Goal: Register for event/course

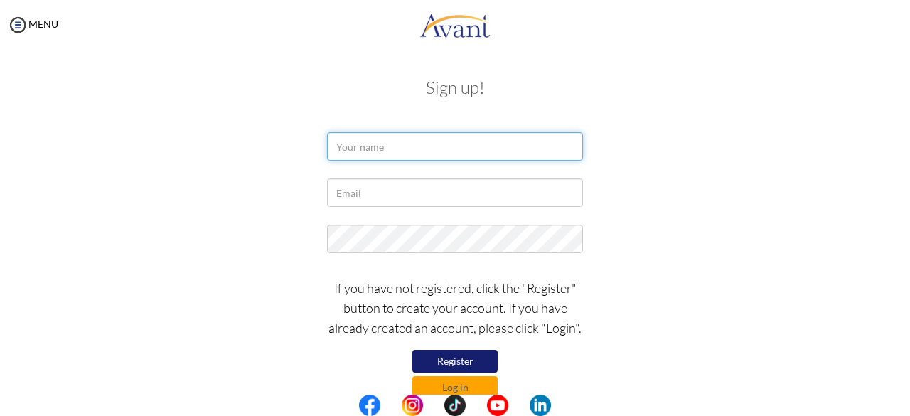
click at [384, 150] on input "text" at bounding box center [455, 146] width 256 height 28
type input "ZENA JEPKOSGEI BIWOTT"
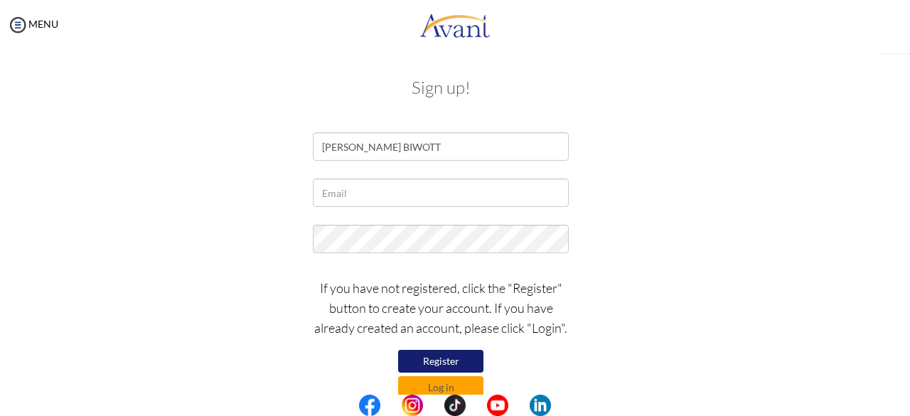
click at [422, 148] on input "ZENA JEPKOSGEI BIWOTT" at bounding box center [441, 146] width 256 height 28
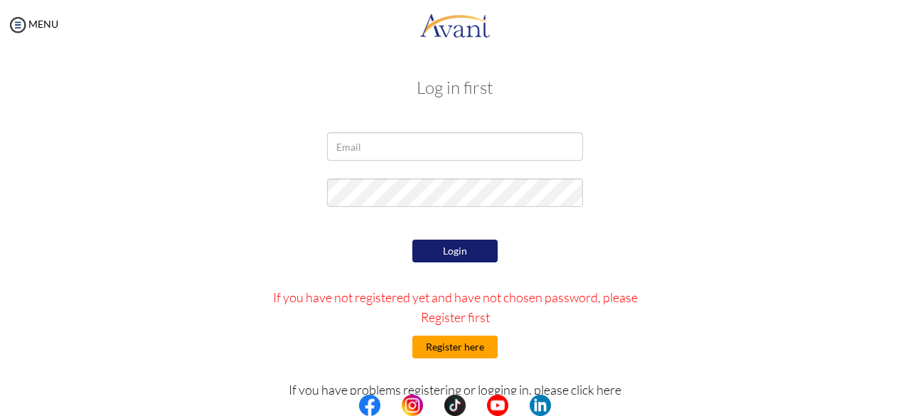
click at [472, 346] on button "Register here" at bounding box center [455, 347] width 85 height 23
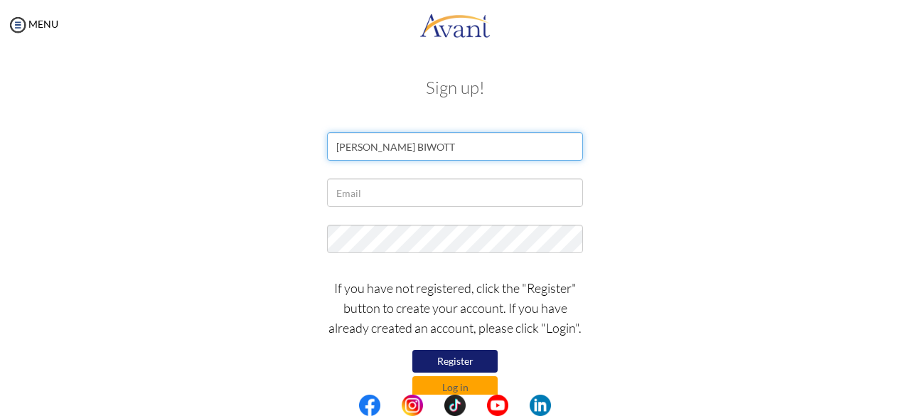
click at [421, 143] on input "ZENA JEPKOSGEI BIWOTT" at bounding box center [455, 146] width 256 height 28
type input "ZENA BIWOTT"
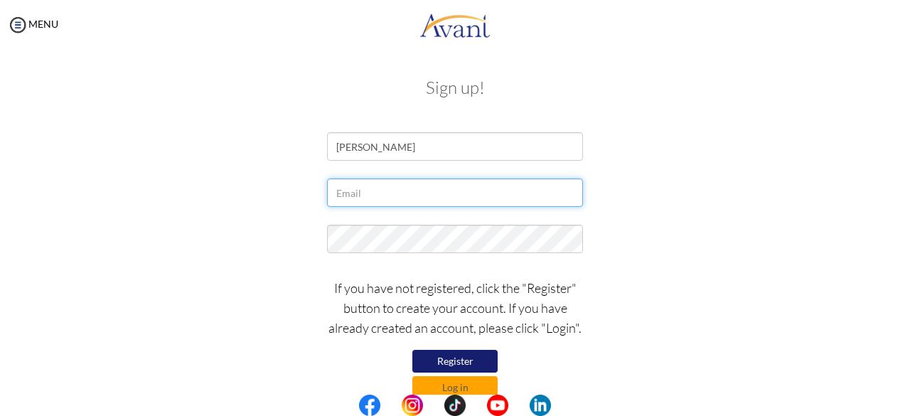
click at [396, 194] on input "text" at bounding box center [455, 193] width 256 height 28
type input "[EMAIL_ADDRESS][DOMAIN_NAME]"
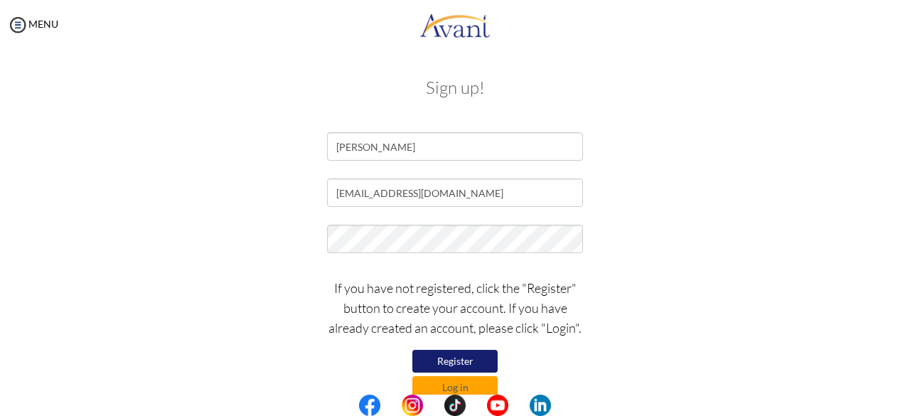
click at [452, 362] on button "Register" at bounding box center [455, 361] width 85 height 23
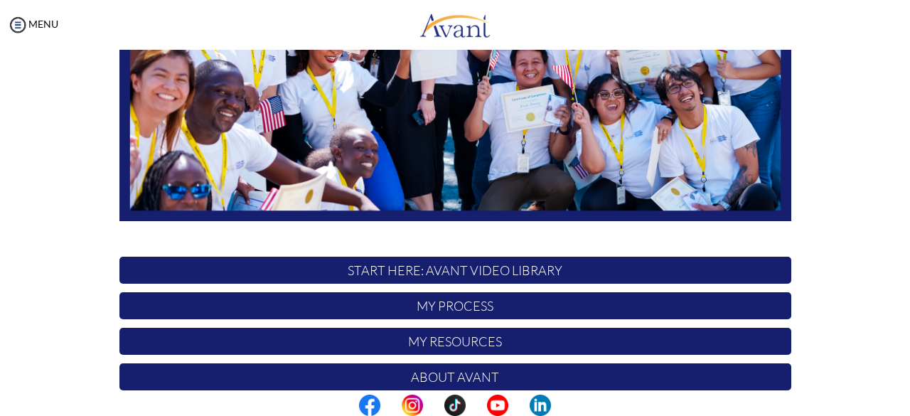
scroll to position [356, 0]
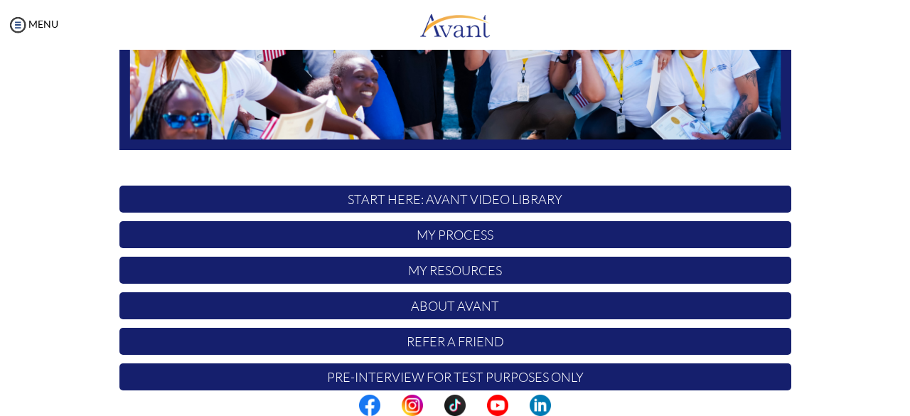
click at [526, 234] on p "My Process" at bounding box center [455, 234] width 672 height 27
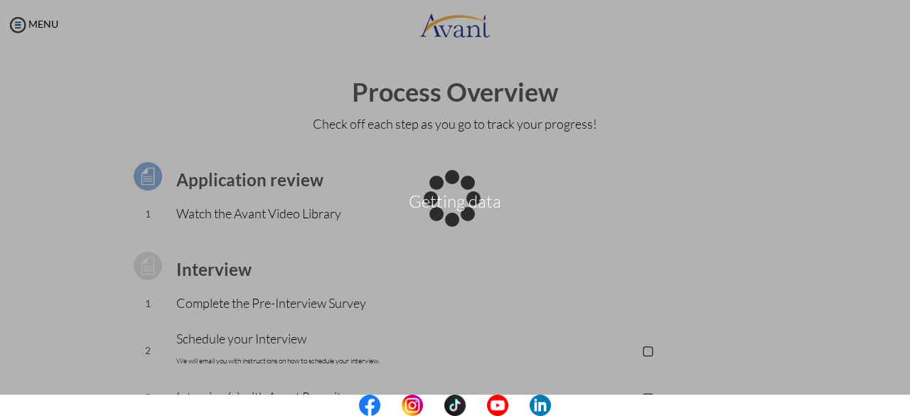
click at [465, 218] on div "Getting data" at bounding box center [455, 208] width 20 height 20
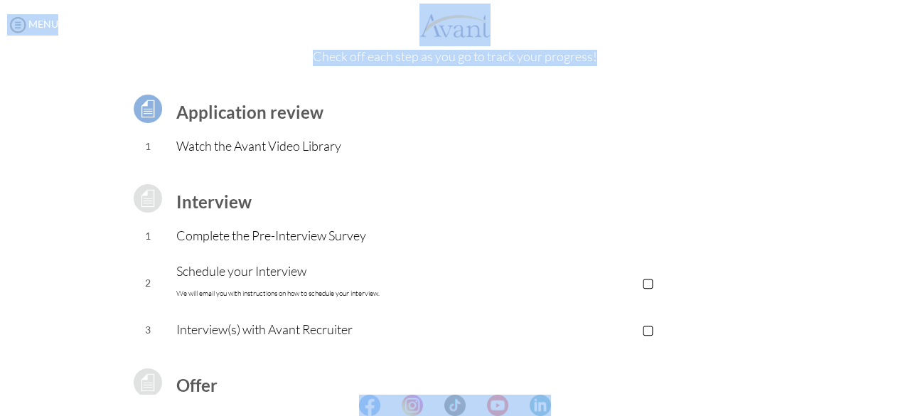
scroll to position [74, 0]
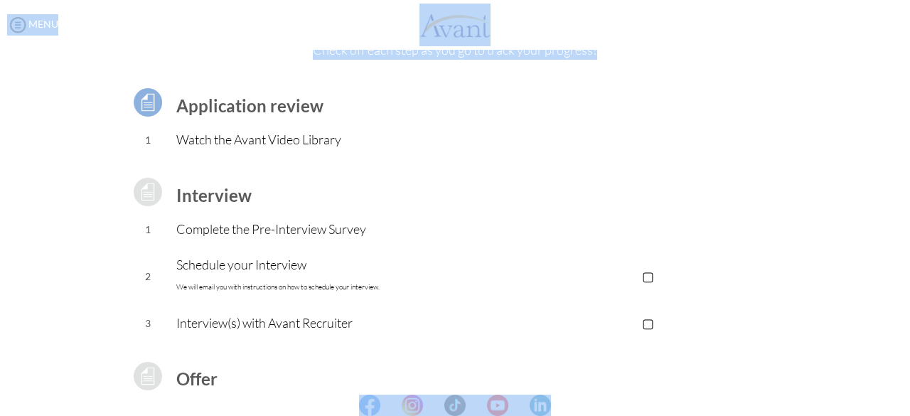
drag, startPoint x: 906, startPoint y: 261, endPoint x: 890, endPoint y: 166, distance: 95.9
click at [890, 166] on body "Maintenance break. Please come back in 2 hours. MENU My Status What is the next…" at bounding box center [455, 208] width 910 height 416
click at [739, 129] on td "▢ Avant Video Library" at bounding box center [648, 140] width 285 height 36
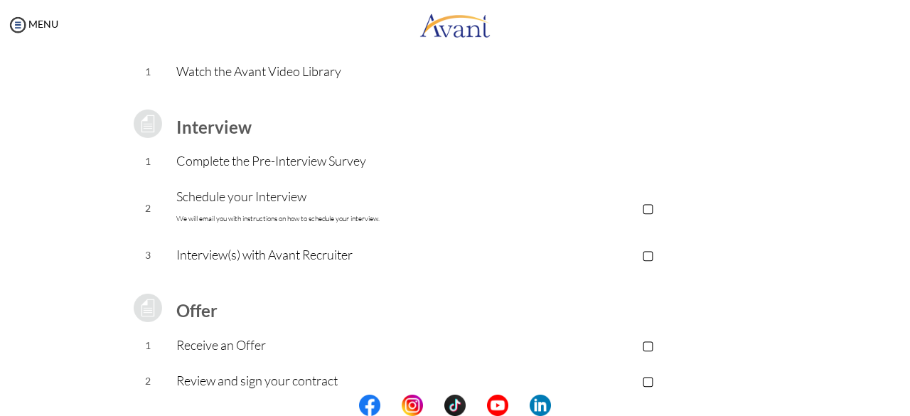
scroll to position [0, 0]
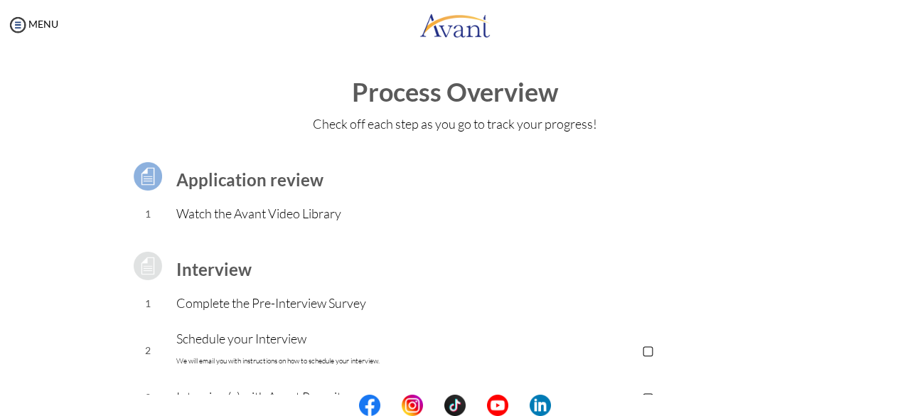
click at [42, 30] on div "MENU" at bounding box center [29, 208] width 58 height 416
click at [25, 25] on img at bounding box center [17, 24] width 21 height 21
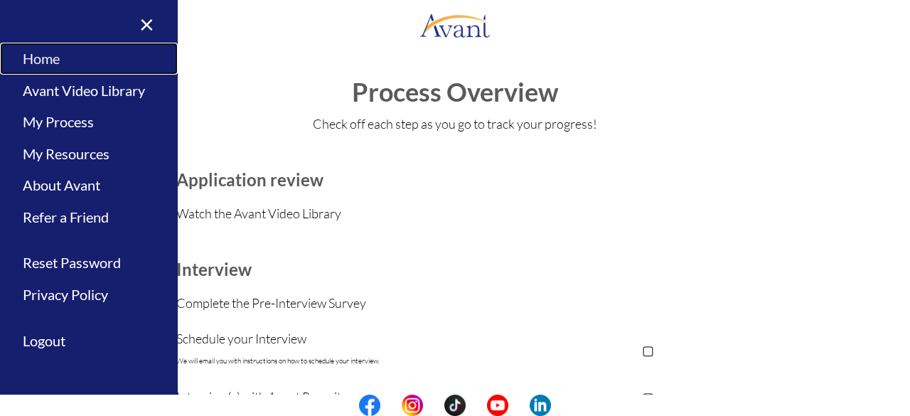
click at [58, 52] on link "Home" at bounding box center [89, 59] width 178 height 32
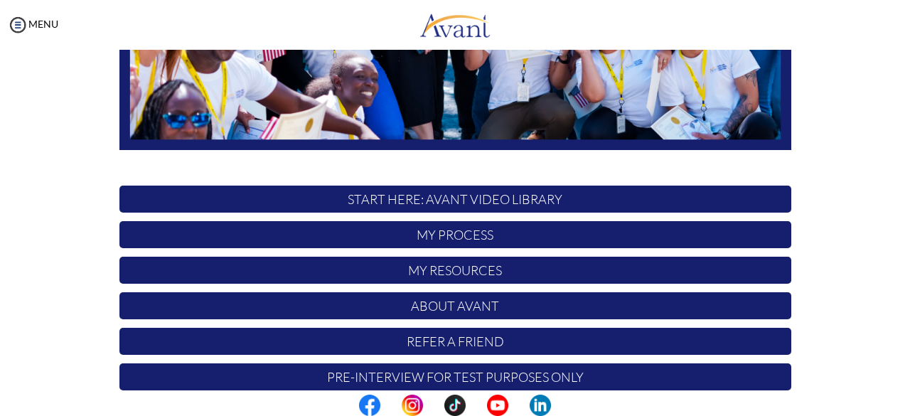
scroll to position [374, 0]
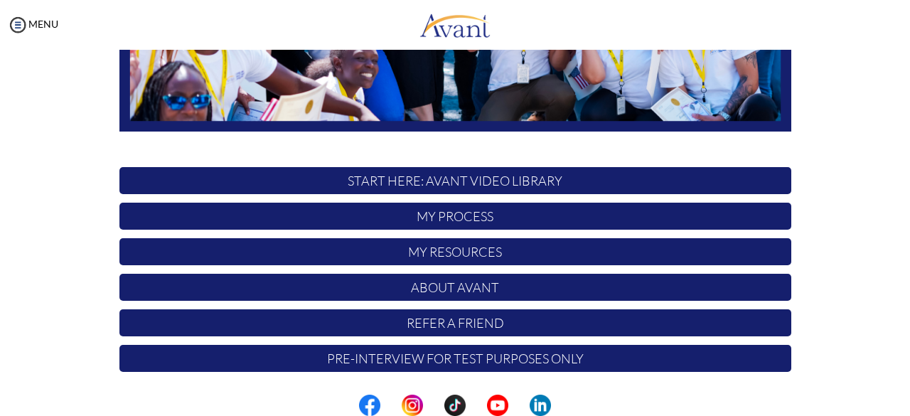
click at [507, 252] on p "My Resources" at bounding box center [455, 251] width 672 height 27
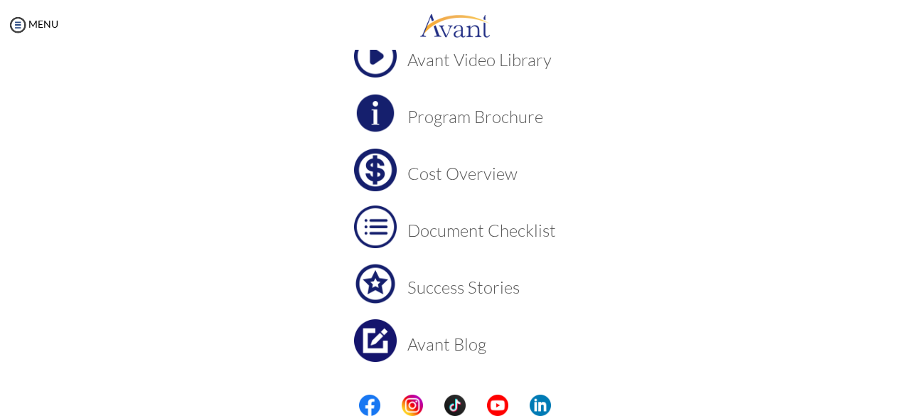
scroll to position [142, 0]
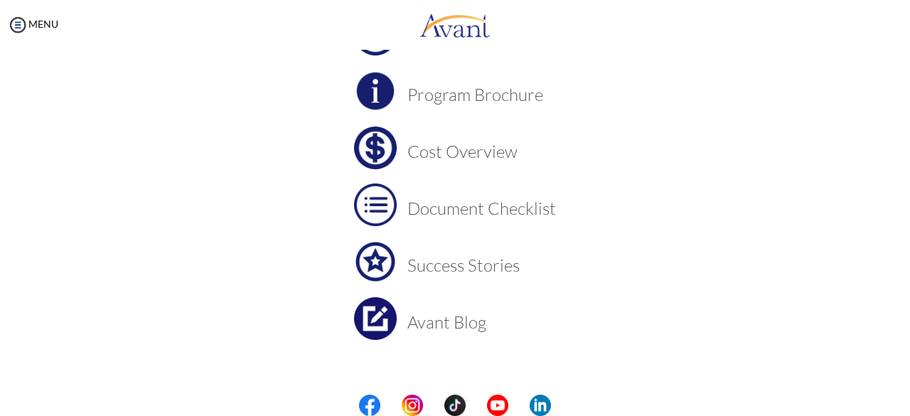
click at [505, 149] on h3 "Cost Overview" at bounding box center [482, 151] width 149 height 18
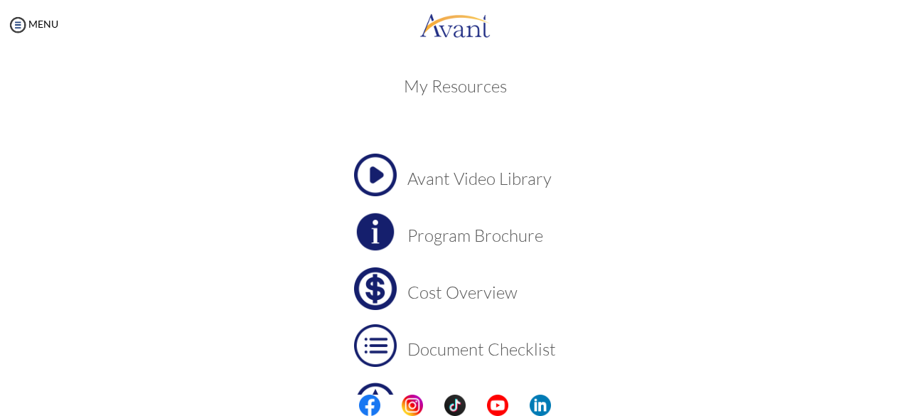
scroll to position [0, 0]
click at [16, 18] on img at bounding box center [17, 24] width 21 height 21
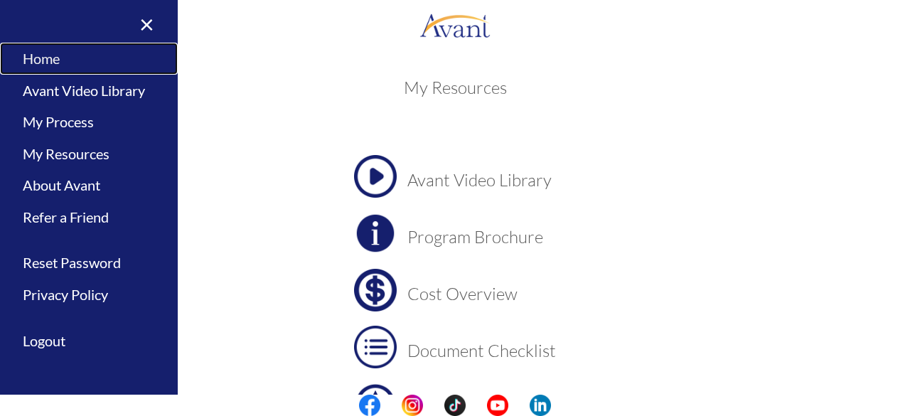
click at [67, 65] on link "Home" at bounding box center [89, 59] width 178 height 32
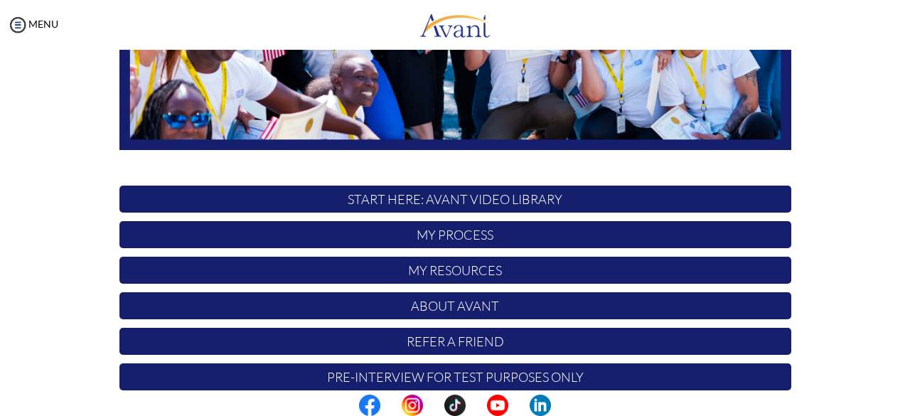
scroll to position [374, 0]
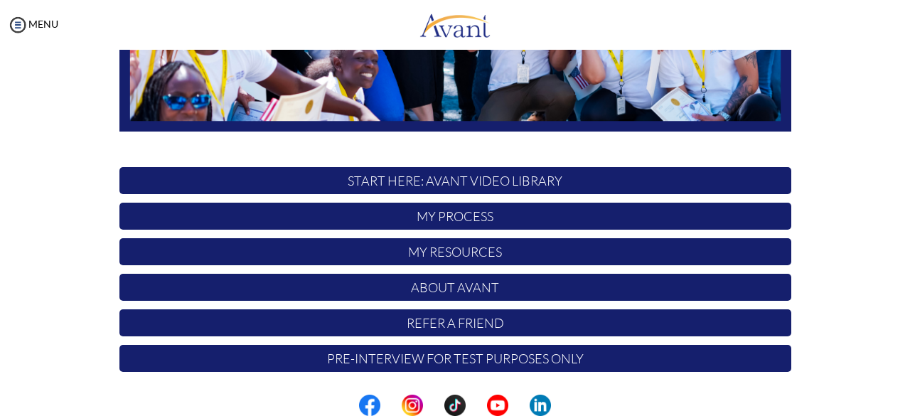
click at [472, 188] on p "START HERE: Avant Video Library" at bounding box center [455, 180] width 672 height 27
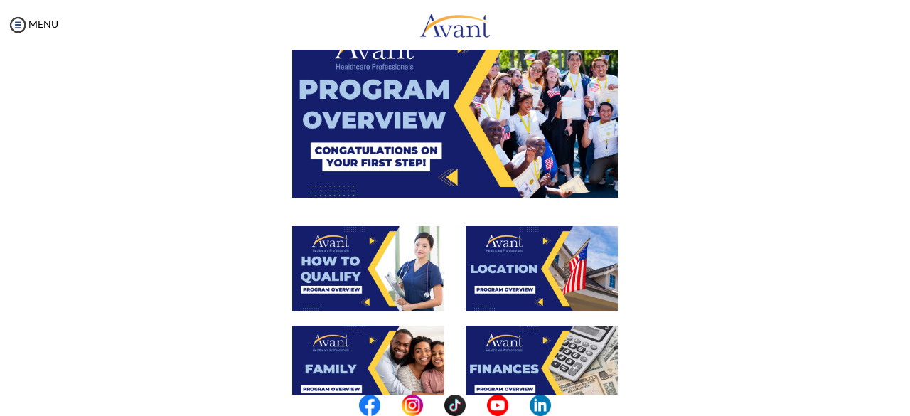
scroll to position [0, 0]
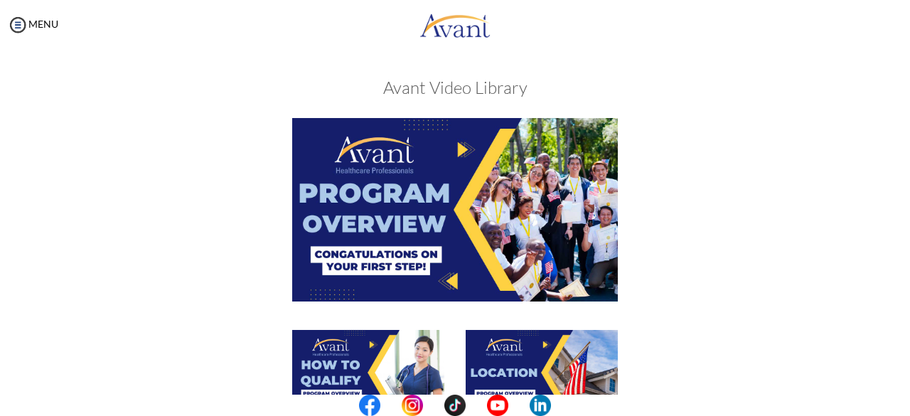
click at [447, 216] on img at bounding box center [455, 209] width 326 height 183
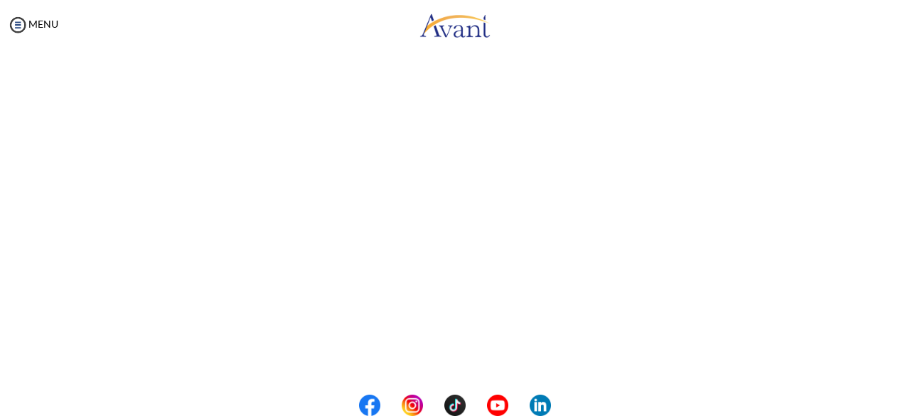
scroll to position [283, 0]
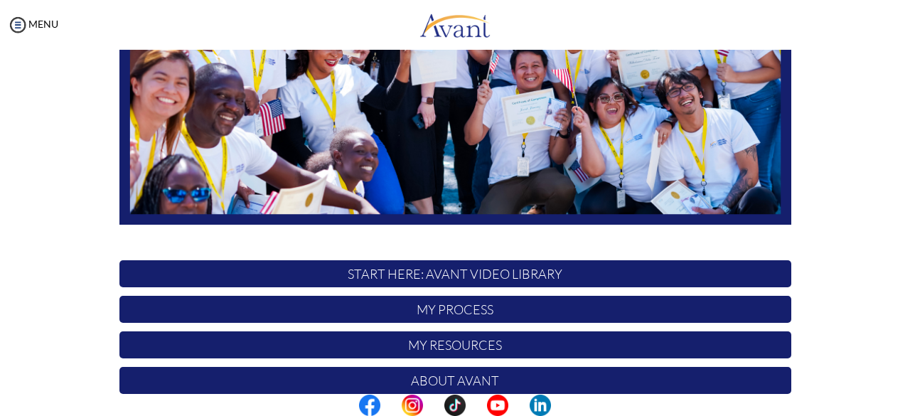
scroll to position [356, 0]
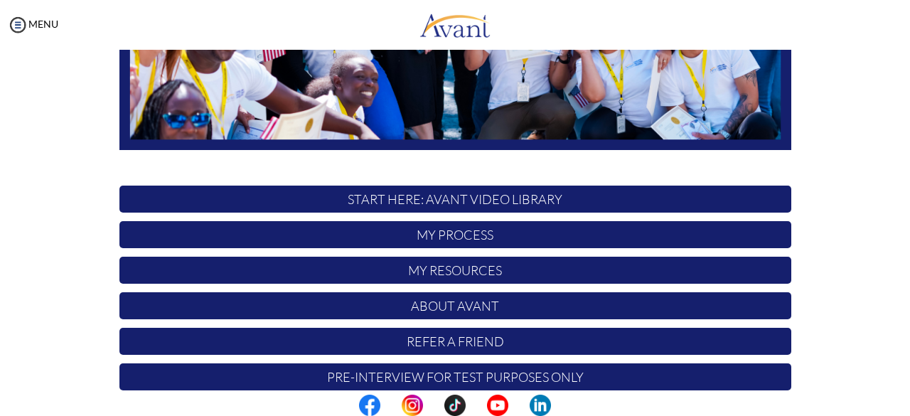
click at [430, 203] on p "START HERE: Avant Video Library" at bounding box center [455, 199] width 672 height 27
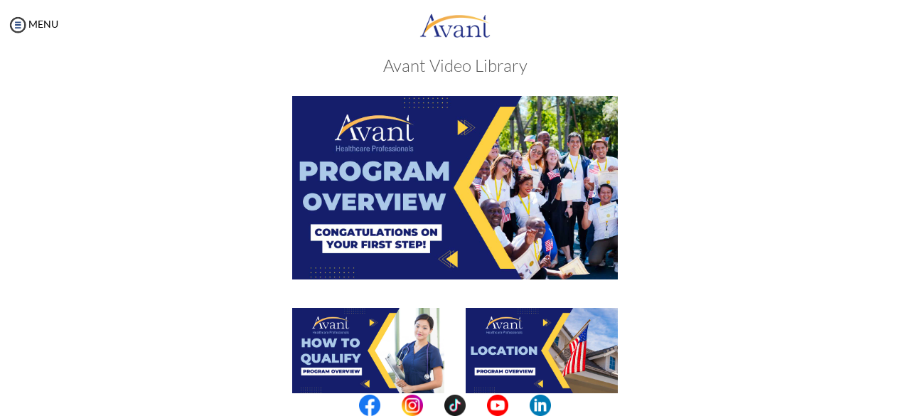
scroll to position [0, 0]
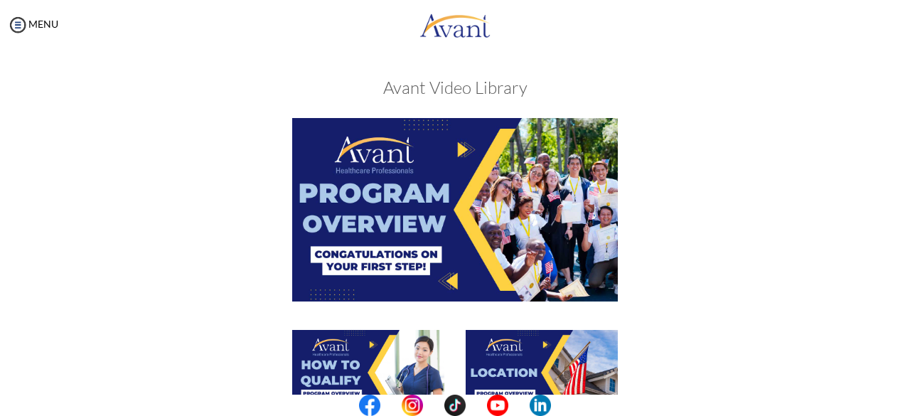
click at [433, 206] on img at bounding box center [455, 209] width 326 height 183
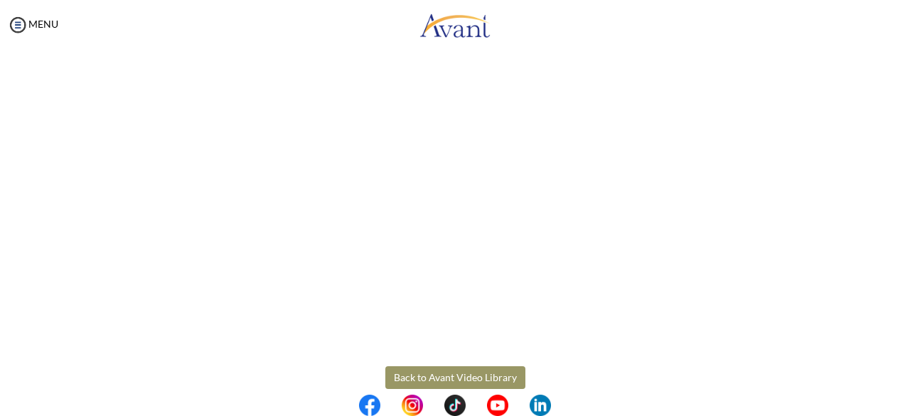
scroll to position [283, 0]
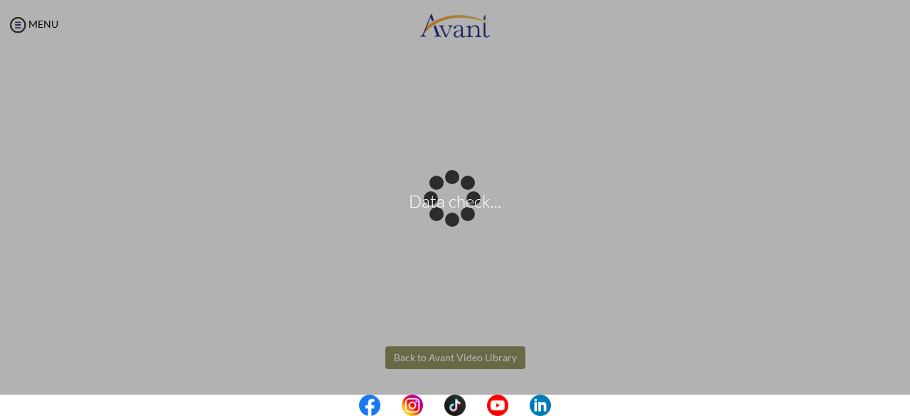
click at [452, 353] on body "Data check... Maintenance break. Please come back in 2 hours. MENU My Status Wh…" at bounding box center [455, 208] width 910 height 416
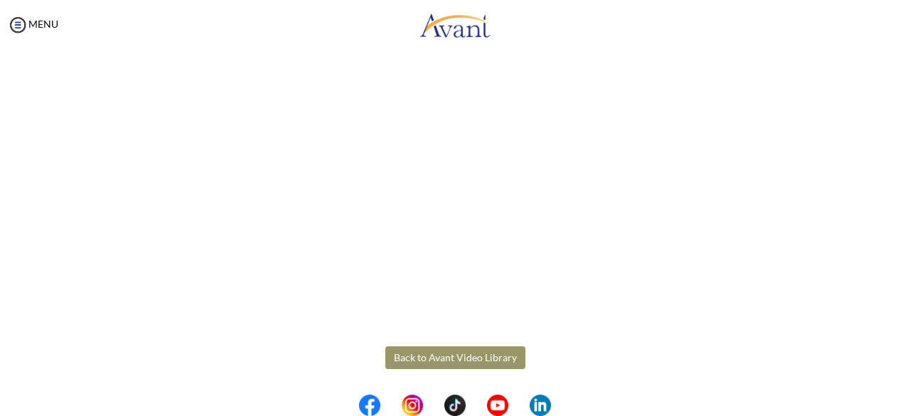
click at [477, 356] on button "Back to Avant Video Library" at bounding box center [455, 357] width 140 height 23
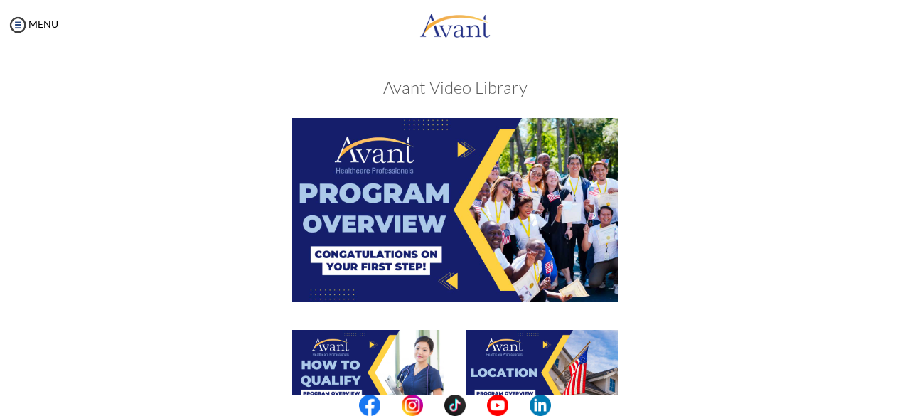
scroll to position [142, 0]
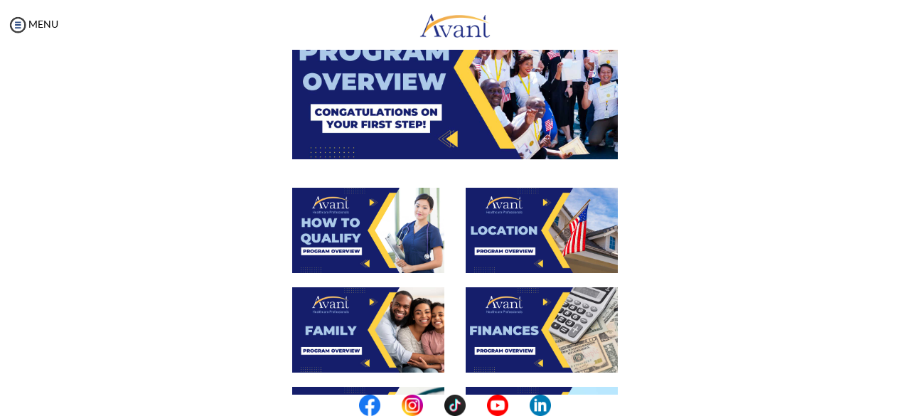
click at [377, 231] on img at bounding box center [368, 230] width 152 height 85
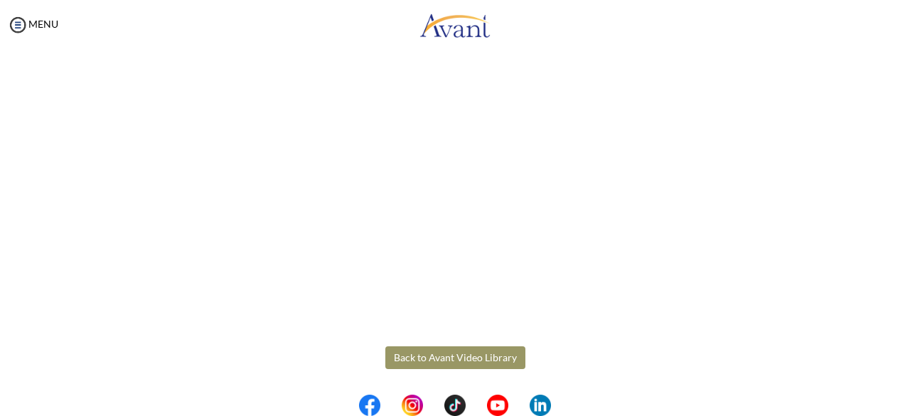
scroll to position [212, 0]
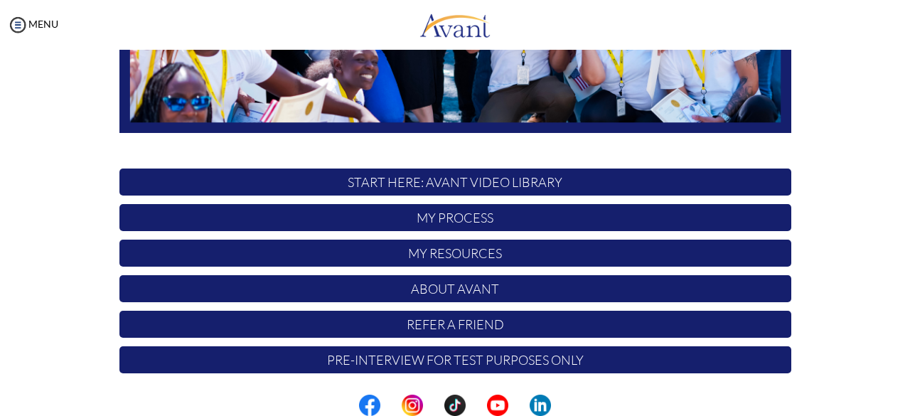
scroll to position [374, 0]
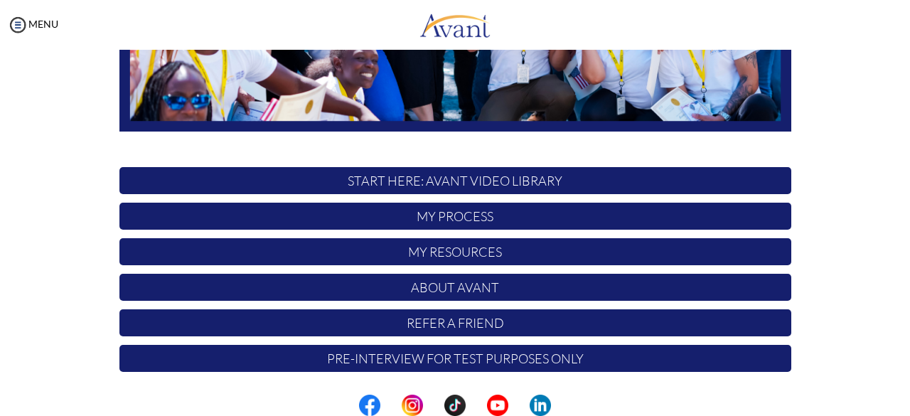
click at [461, 182] on p "START HERE: Avant Video Library" at bounding box center [455, 180] width 672 height 27
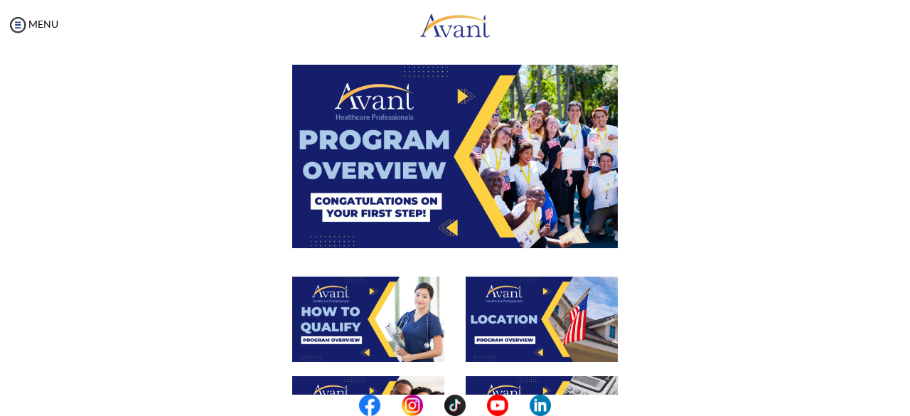
scroll to position [142, 0]
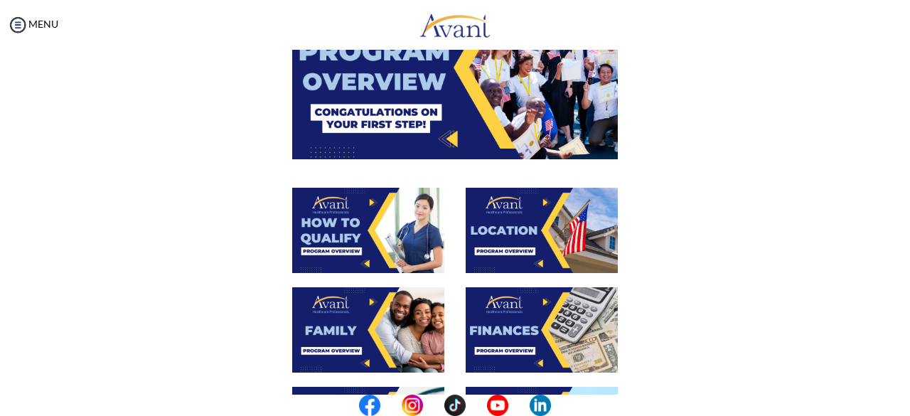
click at [366, 243] on img at bounding box center [368, 230] width 152 height 85
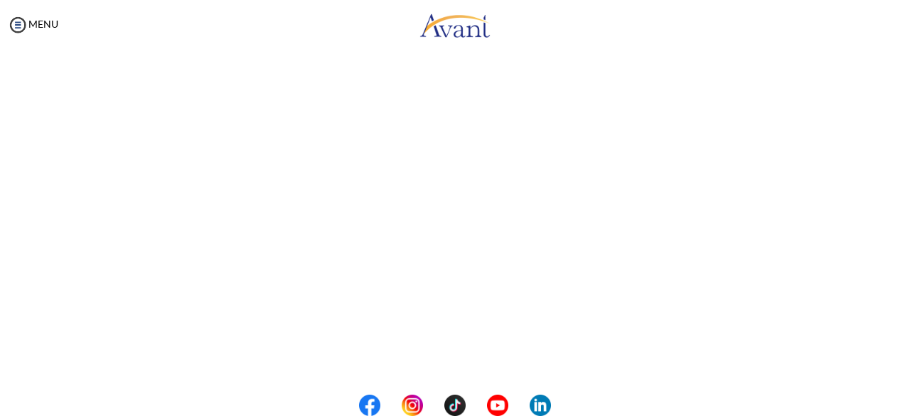
scroll to position [283, 0]
click at [454, 358] on body "Maintenance break. Please come back in 2 hours. MENU My Status What is the next…" at bounding box center [455, 208] width 910 height 416
click at [493, 358] on button "Back to Avant Video Library" at bounding box center [455, 357] width 140 height 23
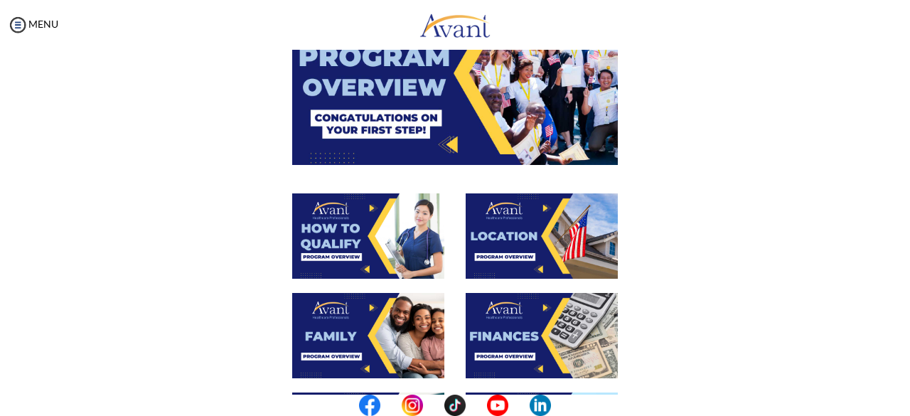
scroll to position [139, 0]
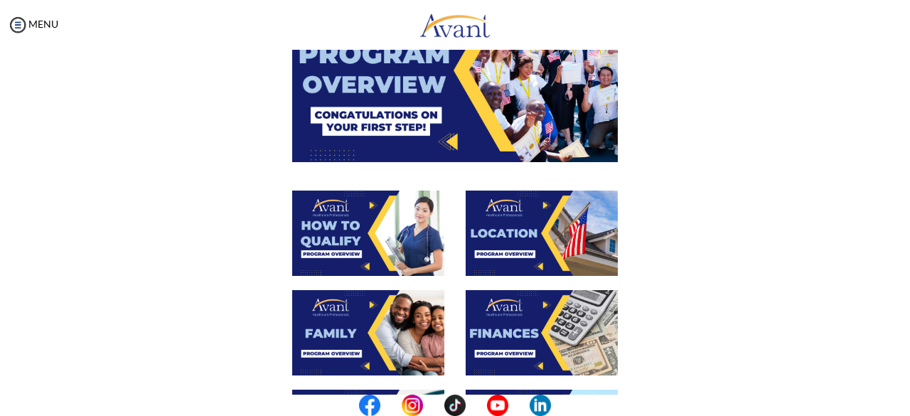
click at [517, 248] on img at bounding box center [542, 233] width 152 height 85
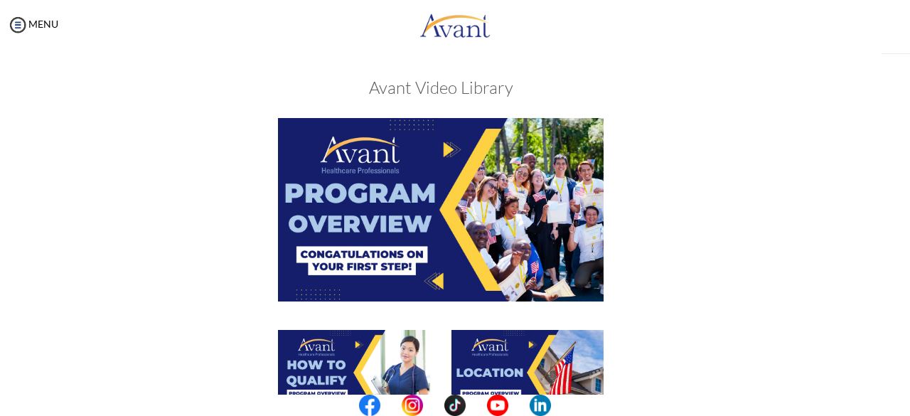
click at [517, 248] on img at bounding box center [441, 209] width 326 height 183
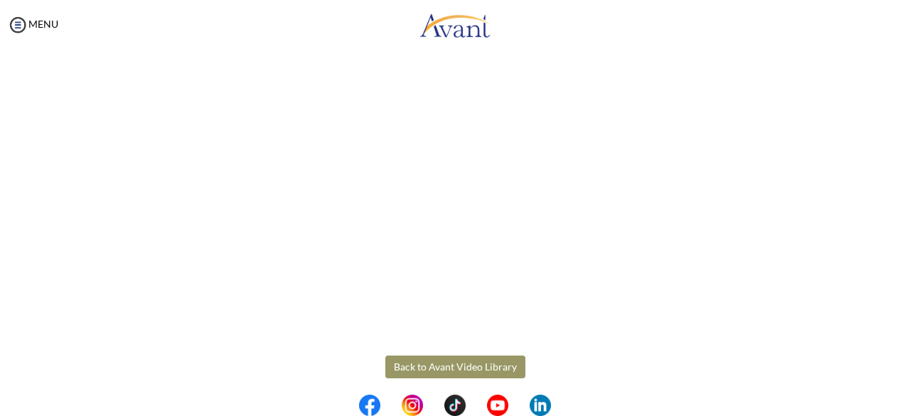
scroll to position [283, 0]
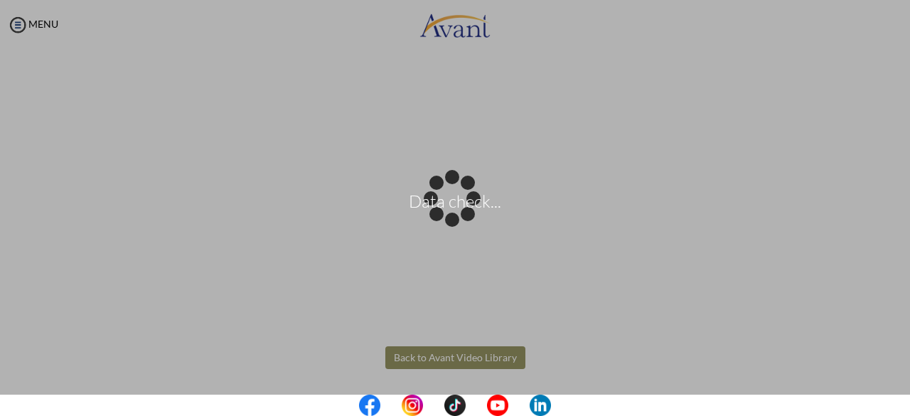
click at [474, 358] on body "Data check... Maintenance break. Please come back in 2 hours. MENU My Status Wh…" at bounding box center [455, 208] width 910 height 416
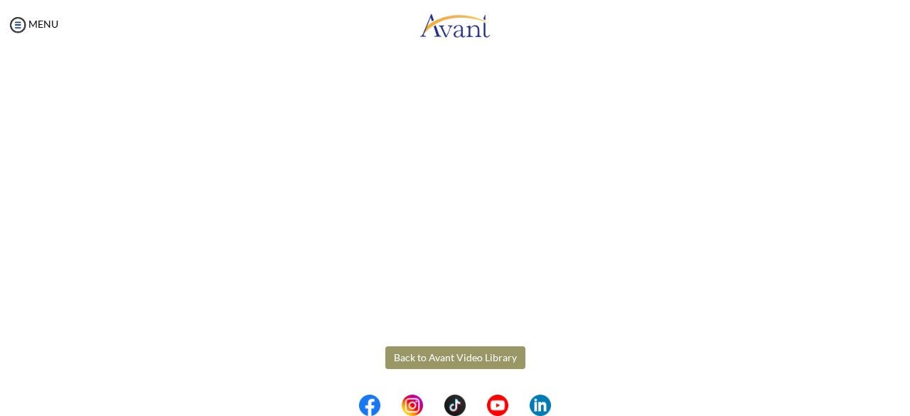
click at [474, 358] on button "Back to Avant Video Library" at bounding box center [455, 357] width 140 height 23
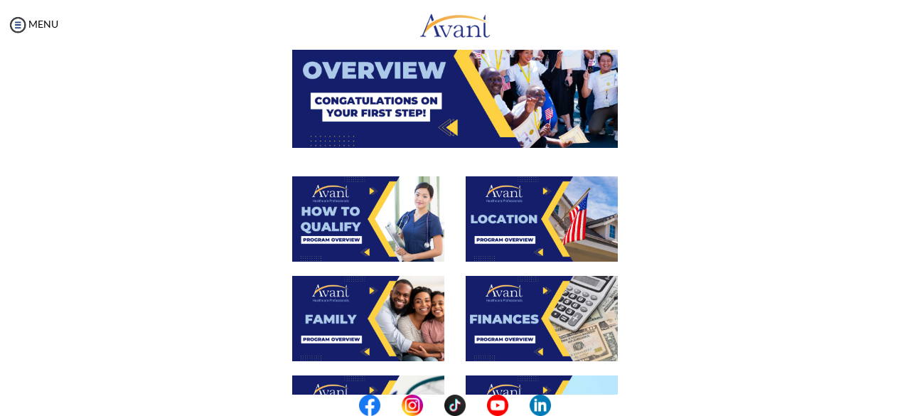
scroll to position [163, 0]
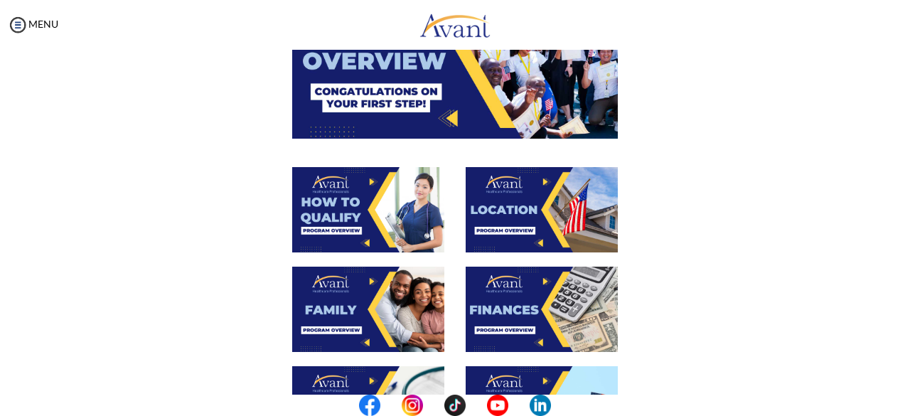
click at [539, 228] on img at bounding box center [542, 209] width 152 height 85
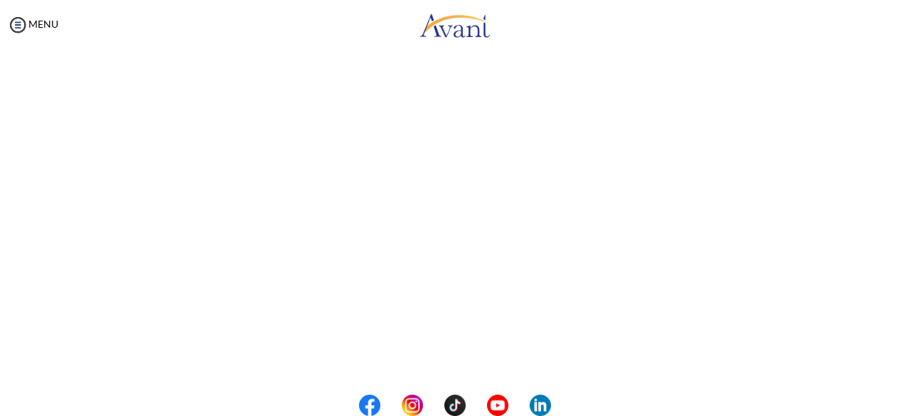
scroll to position [283, 0]
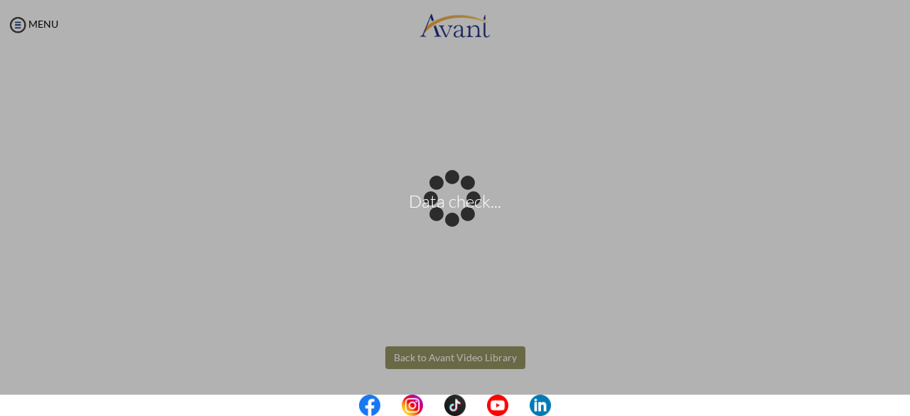
click at [482, 361] on body "Data check... Maintenance break. Please come back in 2 hours. MENU My Status Wh…" at bounding box center [455, 208] width 910 height 416
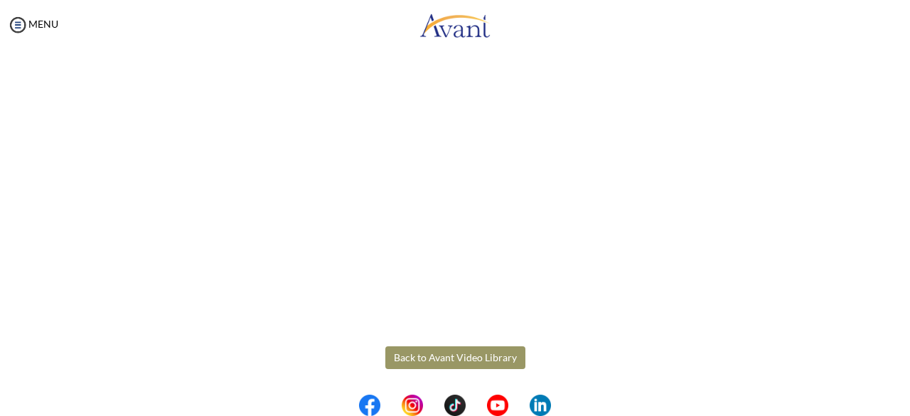
click at [474, 352] on button "Back to Avant Video Library" at bounding box center [455, 357] width 140 height 23
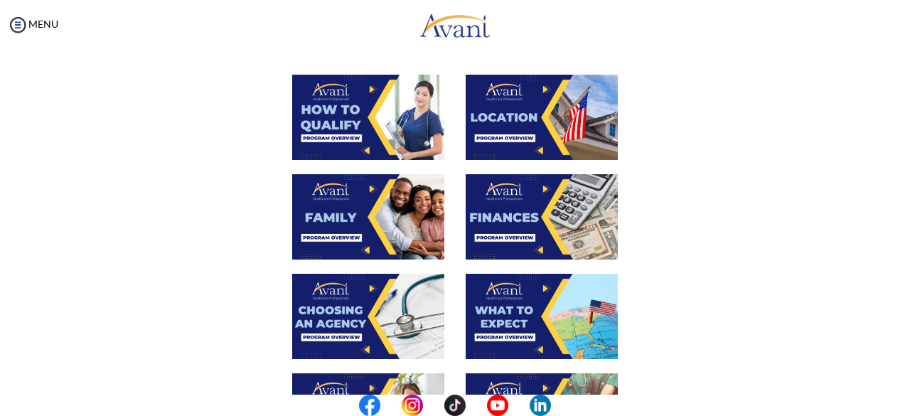
scroll to position [277, 0]
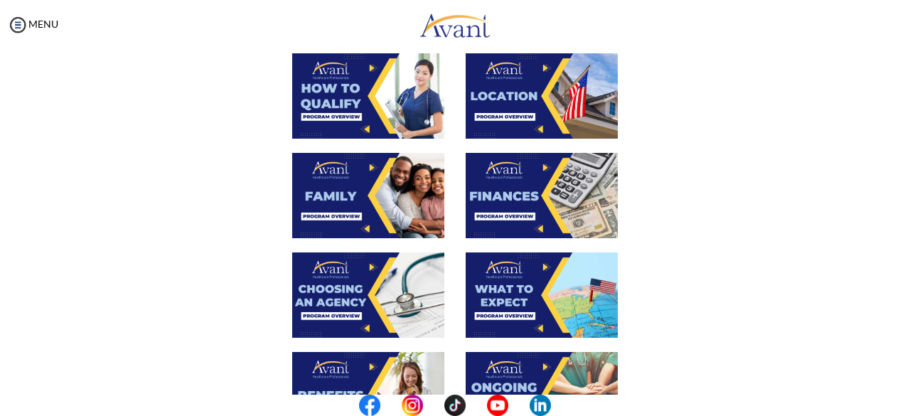
click at [351, 188] on img at bounding box center [368, 195] width 152 height 85
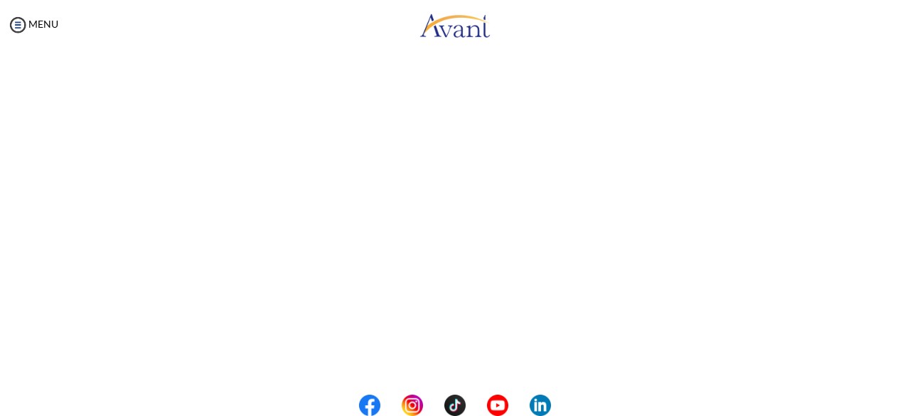
scroll to position [424, 0]
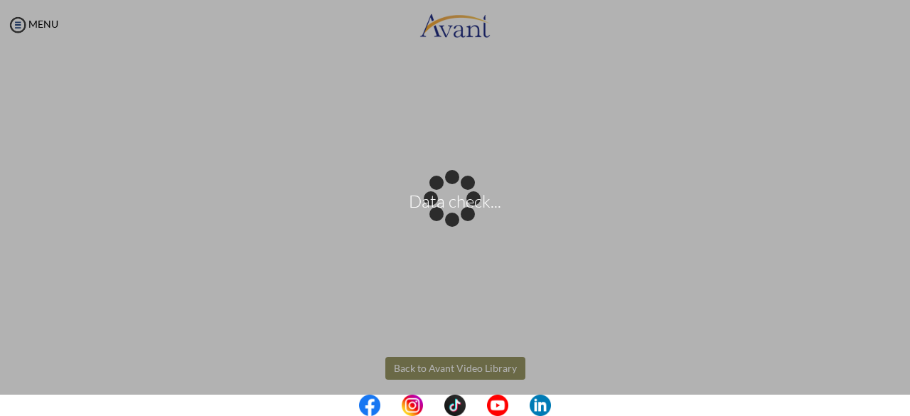
click at [458, 361] on body "Data check... Maintenance break. Please come back in 2 hours. MENU My Status Wh…" at bounding box center [455, 208] width 910 height 416
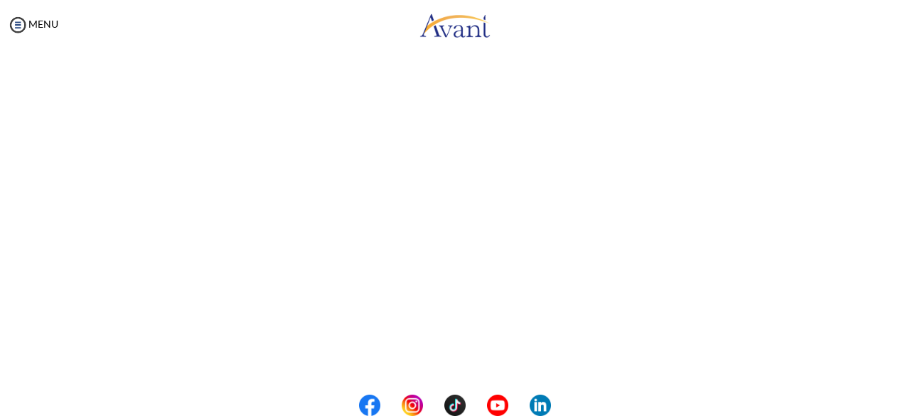
scroll to position [304, 0]
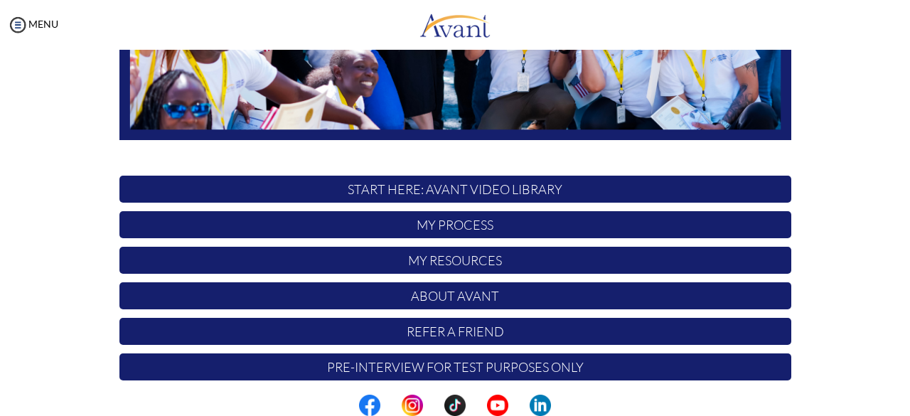
scroll to position [374, 0]
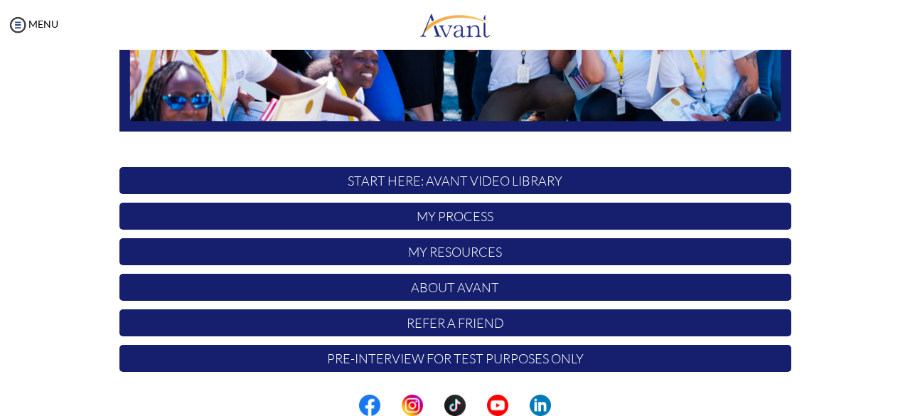
click at [546, 174] on p "START HERE: Avant Video Library" at bounding box center [455, 180] width 672 height 27
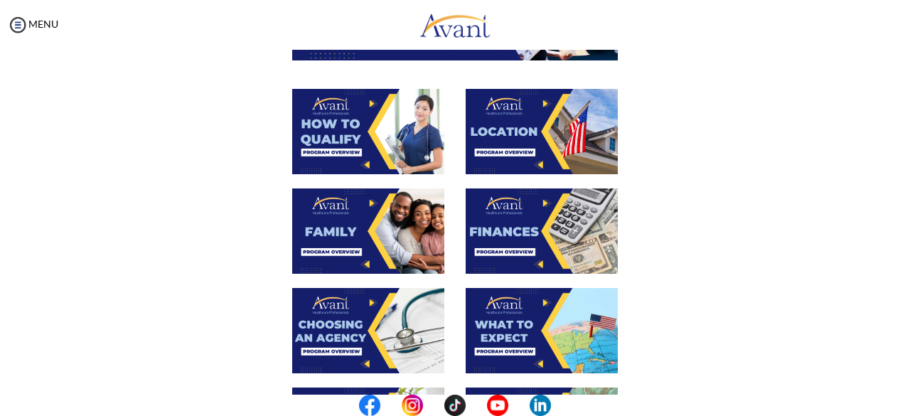
scroll to position [193, 0]
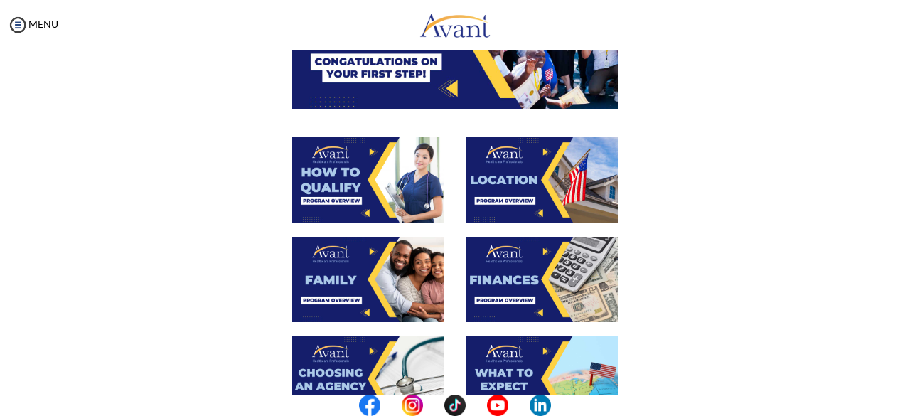
click at [366, 275] on img at bounding box center [368, 279] width 152 height 85
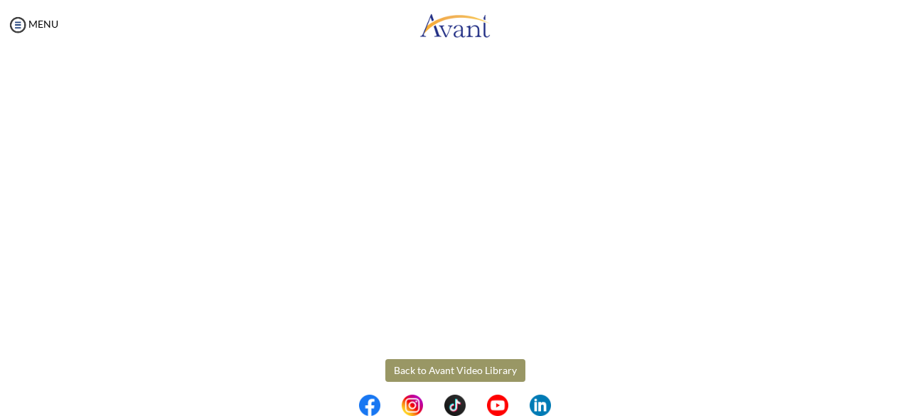
scroll to position [435, 0]
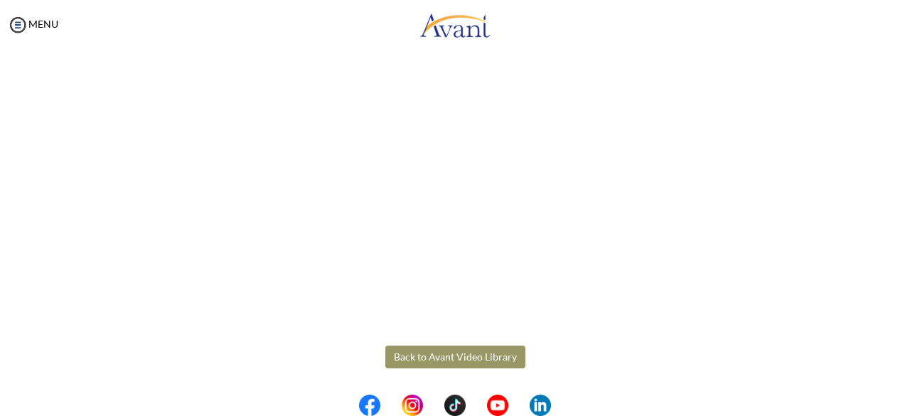
click at [483, 363] on body "Maintenance break. Please come back in 2 hours. MENU My Status What is the next…" at bounding box center [455, 208] width 910 height 416
click at [489, 356] on button "Back to Avant Video Library" at bounding box center [455, 357] width 140 height 23
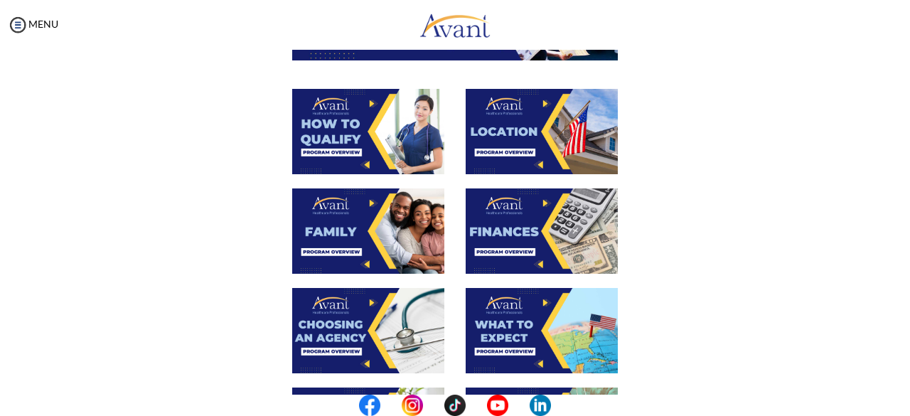
scroll to position [248, 0]
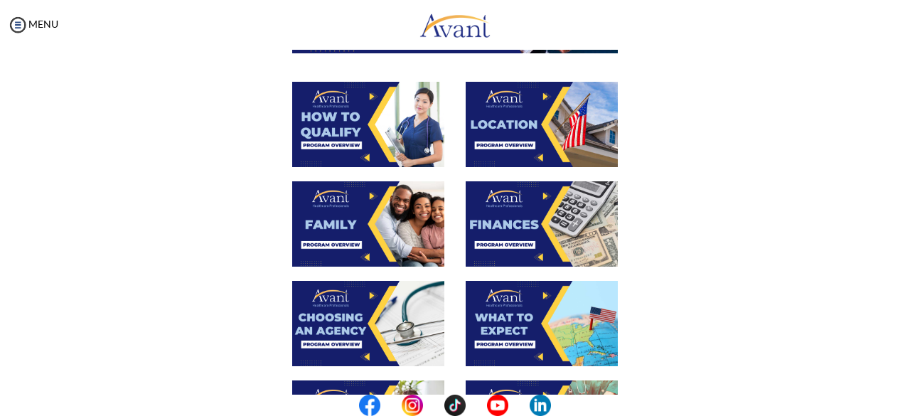
click at [524, 213] on img at bounding box center [542, 223] width 152 height 85
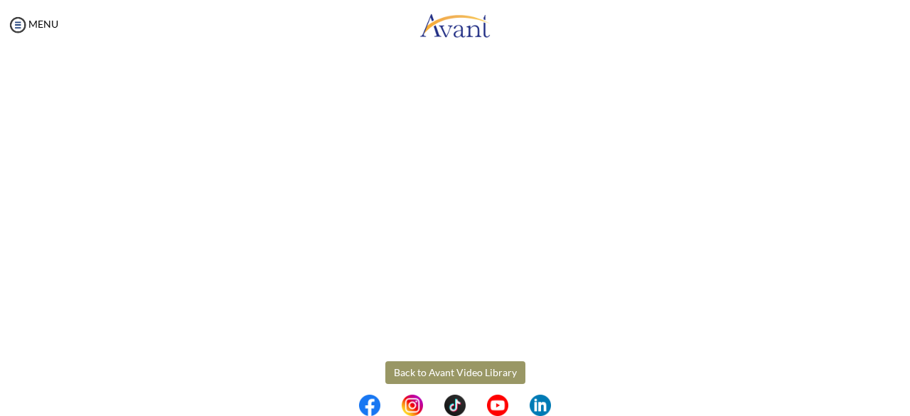
scroll to position [283, 0]
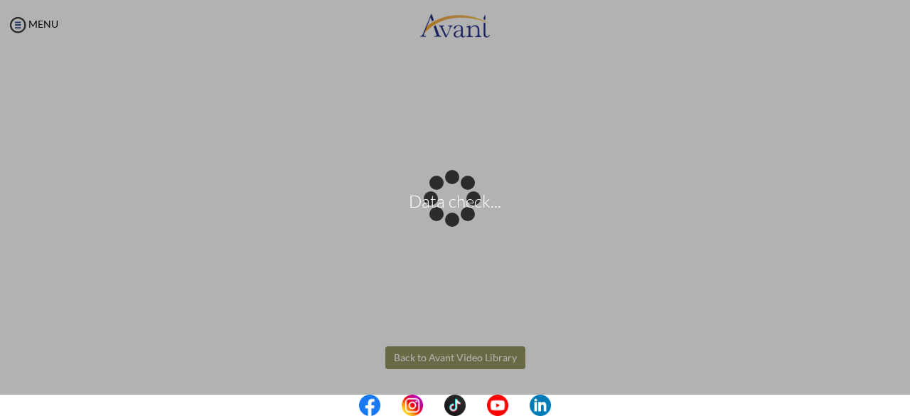
click at [494, 353] on body "Data check... Maintenance break. Please come back in 2 hours. MENU My Status Wh…" at bounding box center [455, 208] width 910 height 416
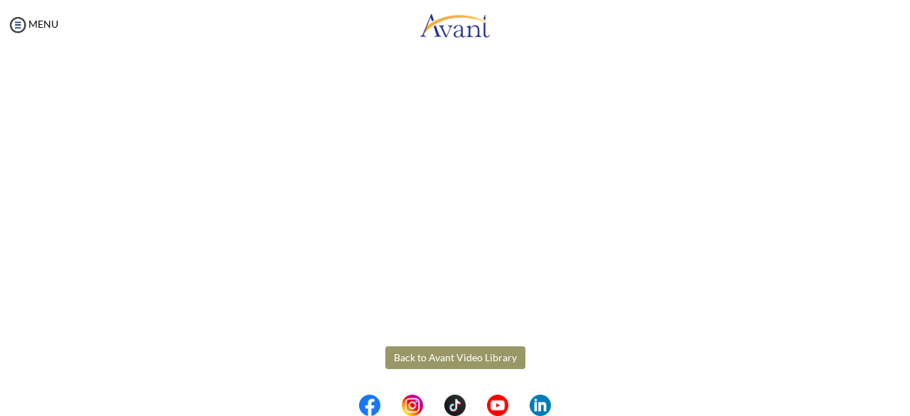
click at [459, 359] on button "Back to Avant Video Library" at bounding box center [455, 357] width 140 height 23
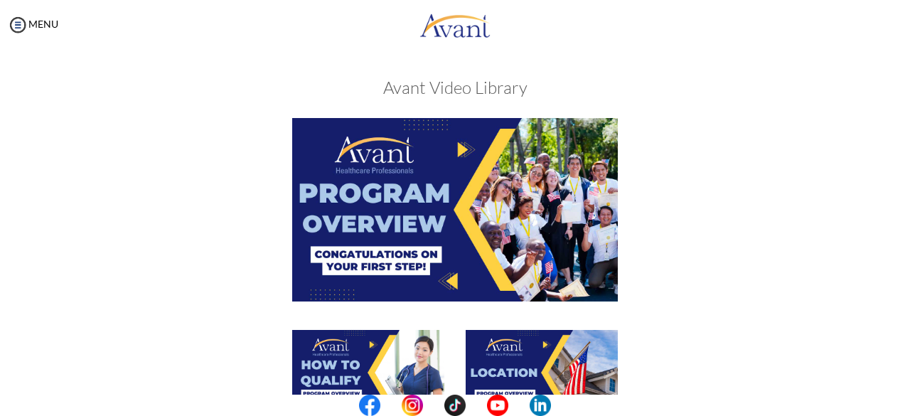
click at [459, 359] on div at bounding box center [542, 380] width 174 height 100
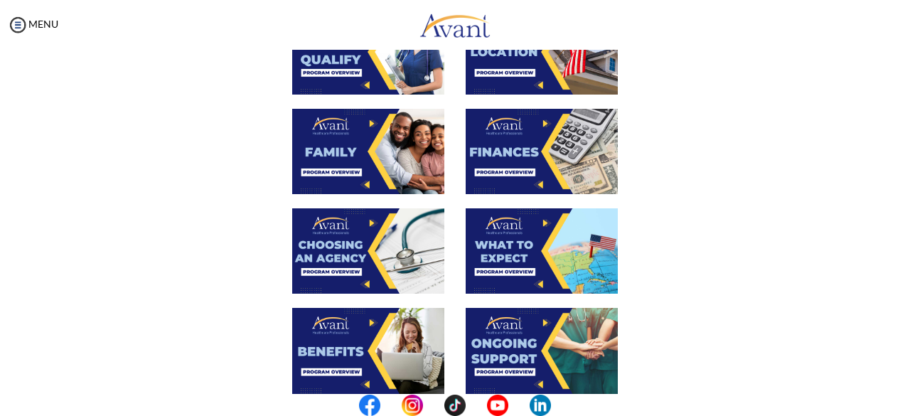
scroll to position [351, 0]
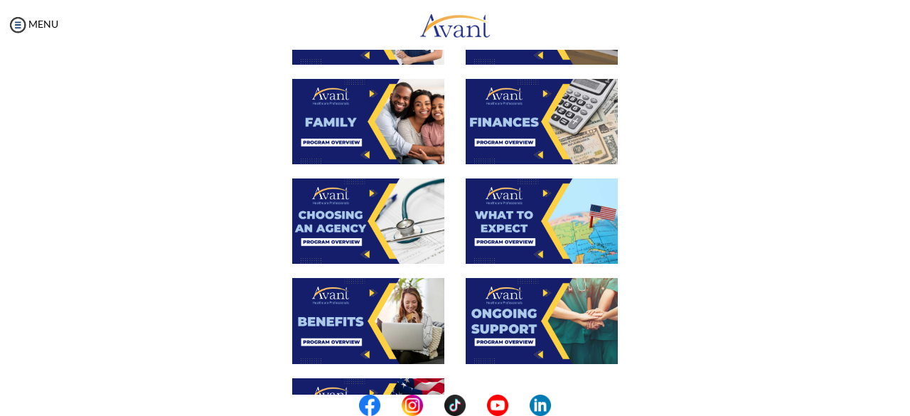
click at [358, 228] on img at bounding box center [368, 221] width 152 height 85
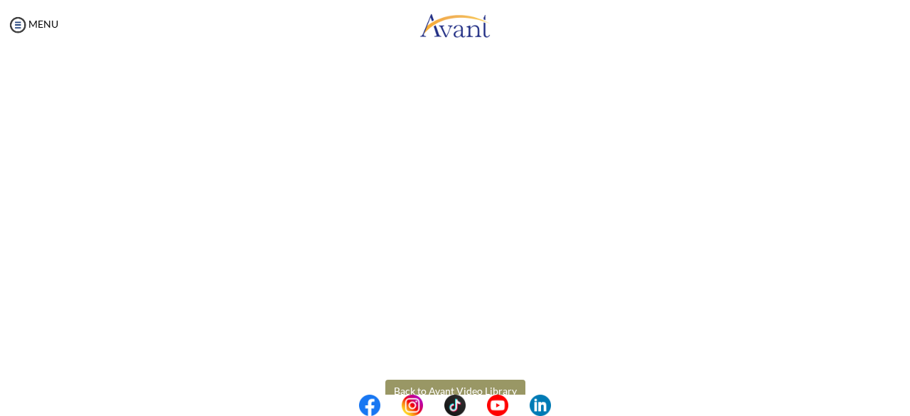
scroll to position [413, 0]
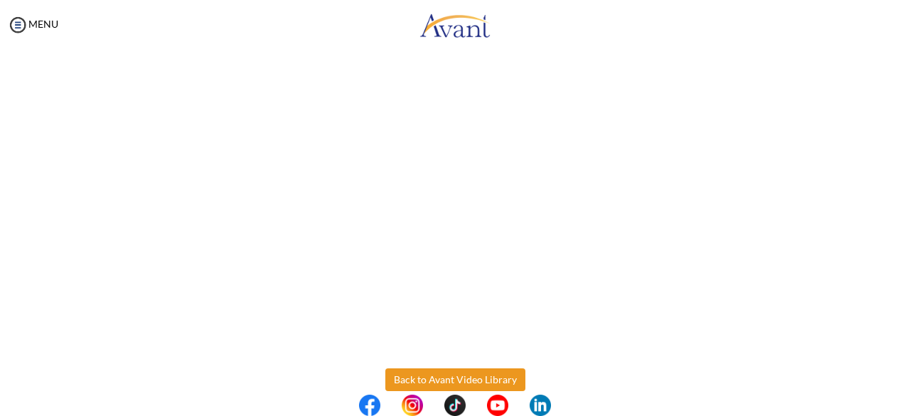
click at [487, 376] on body "Maintenance break. Please come back in 2 hours. MENU My Status What is the next…" at bounding box center [455, 208] width 910 height 416
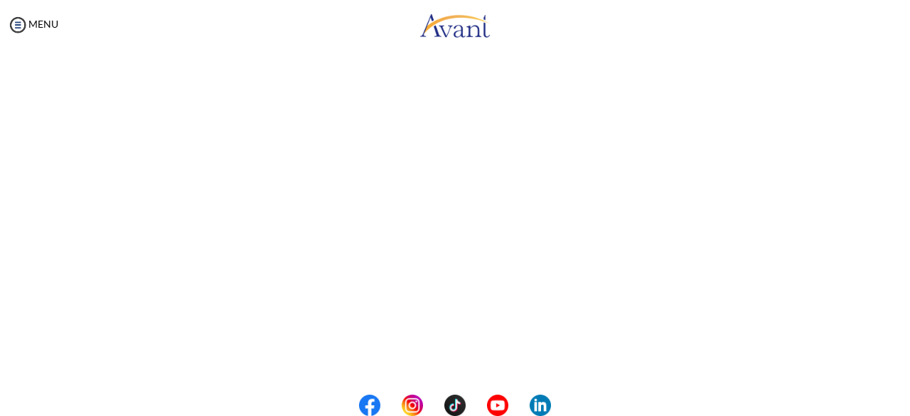
scroll to position [128, 0]
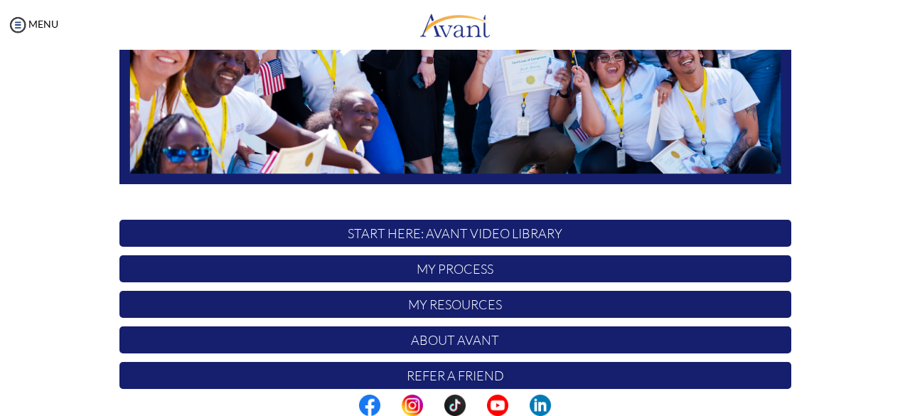
scroll to position [356, 0]
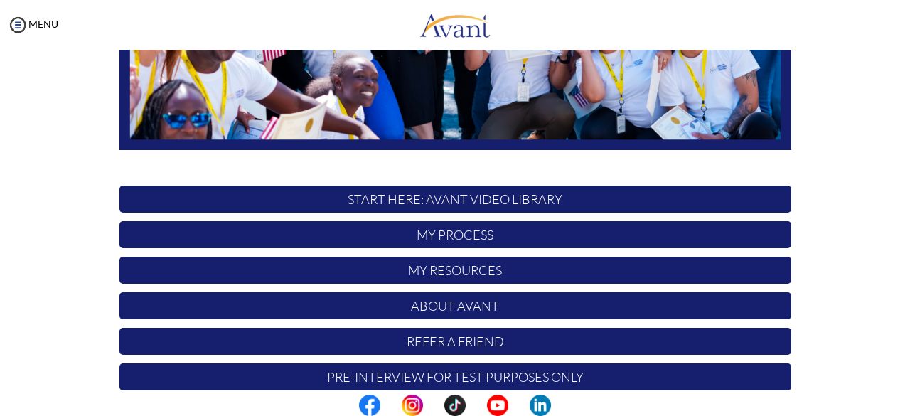
click at [479, 198] on p "START HERE: Avant Video Library" at bounding box center [455, 199] width 672 height 27
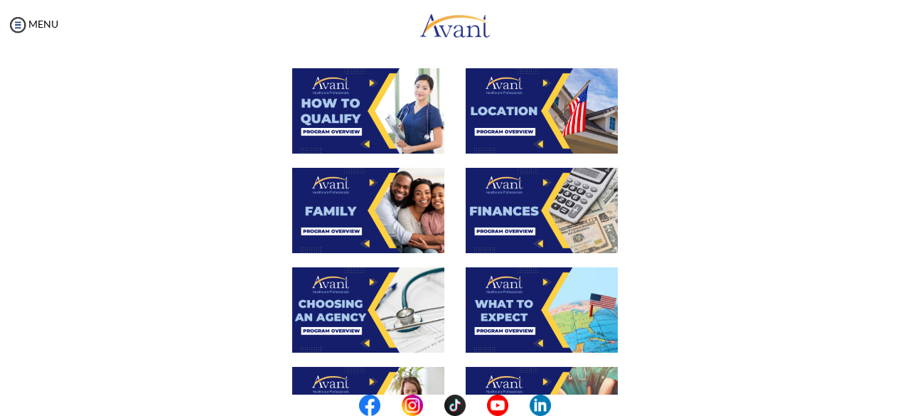
scroll to position [284, 0]
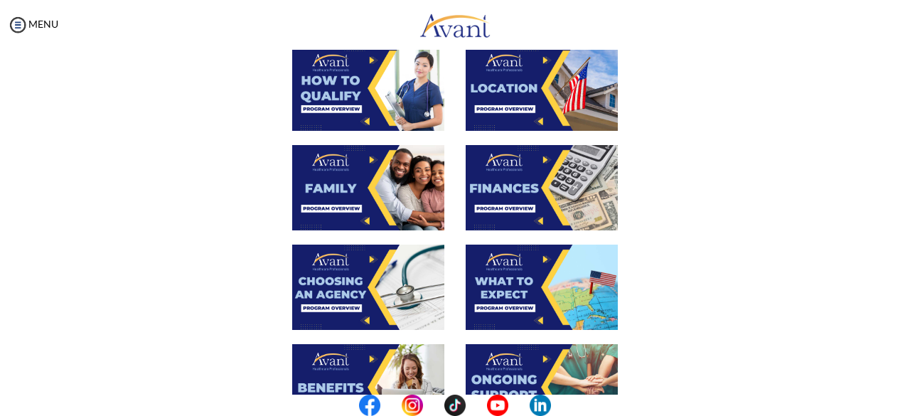
click at [359, 284] on img at bounding box center [368, 287] width 152 height 85
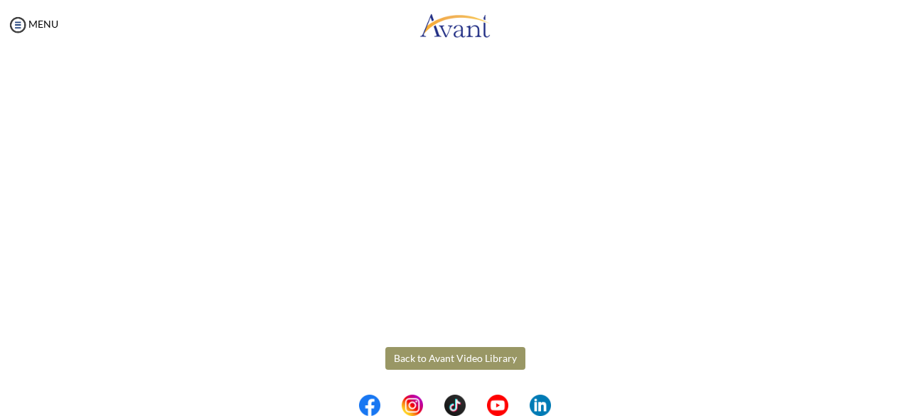
scroll to position [435, 0]
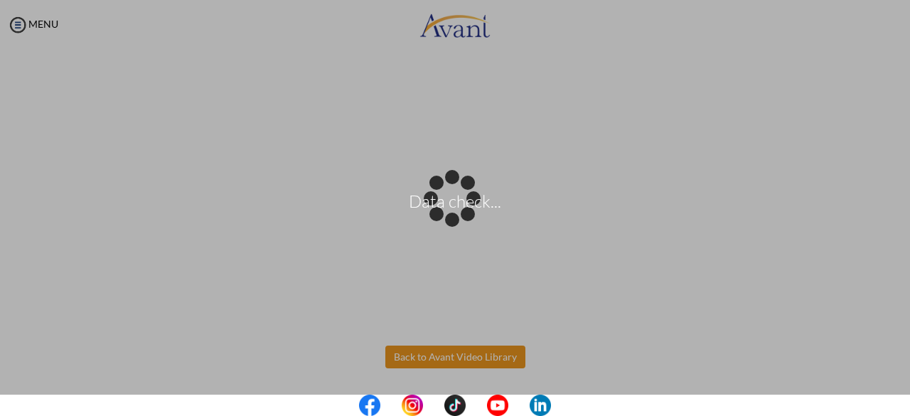
click at [483, 359] on body "Data check... Maintenance break. Please come back in 2 hours. MENU My Status Wh…" at bounding box center [455, 208] width 910 height 416
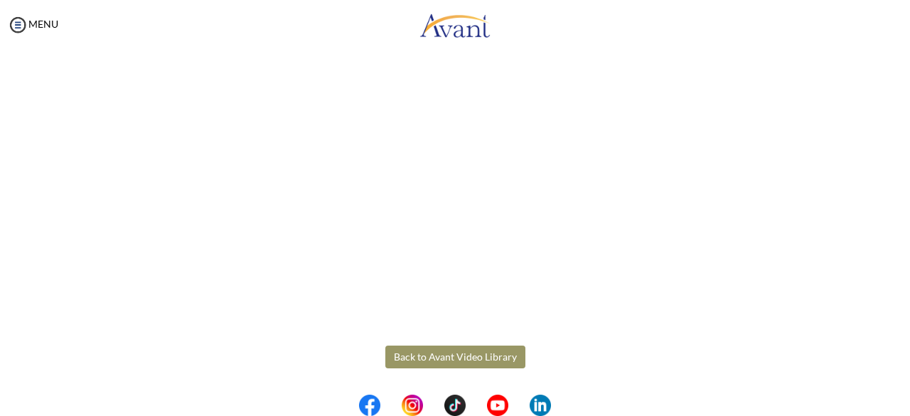
click at [481, 357] on button "Back to Avant Video Library" at bounding box center [455, 357] width 140 height 23
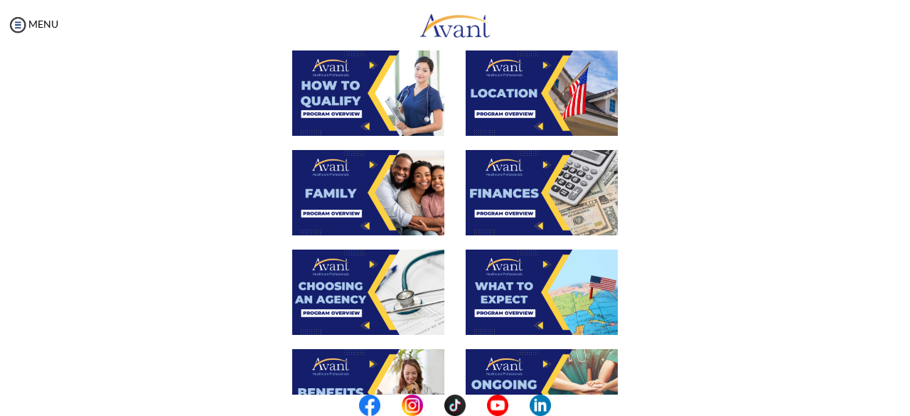
scroll to position [284, 0]
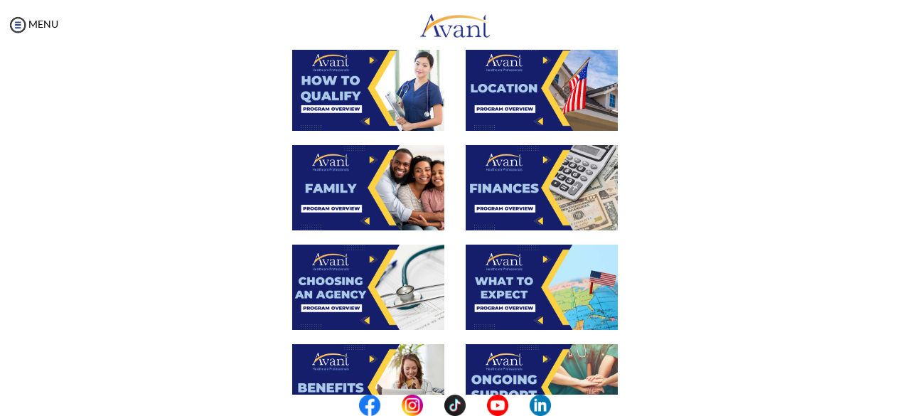
click at [506, 277] on img at bounding box center [542, 287] width 152 height 85
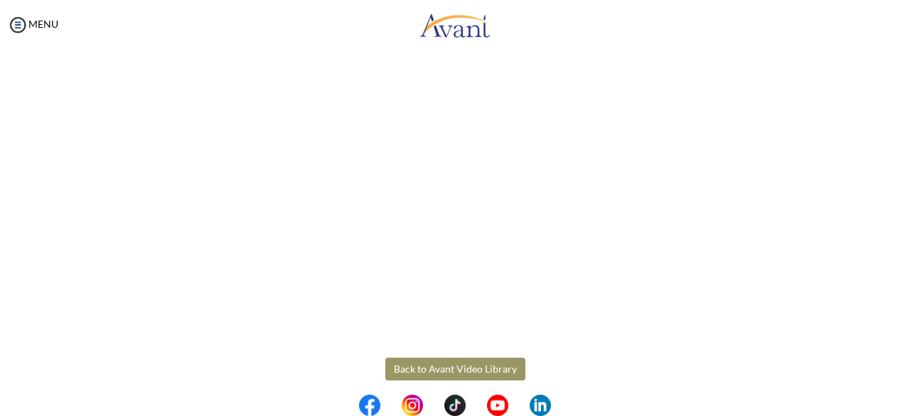
scroll to position [435, 0]
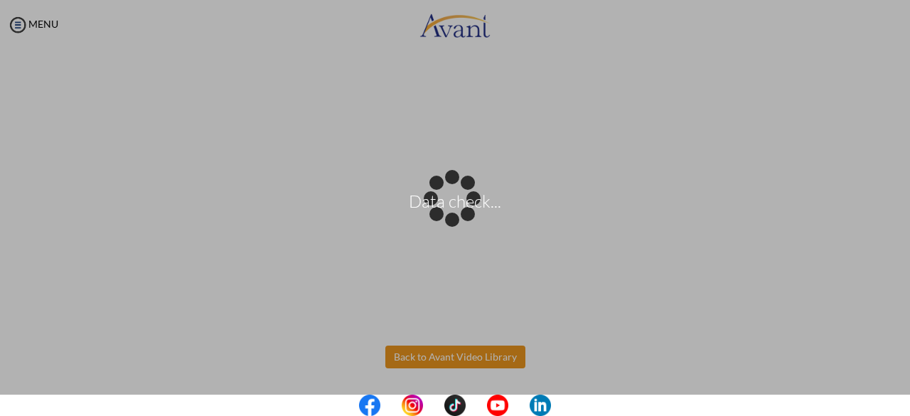
click at [496, 359] on body "Data check... Maintenance break. Please come back in 2 hours. MENU My Status Wh…" at bounding box center [455, 208] width 910 height 416
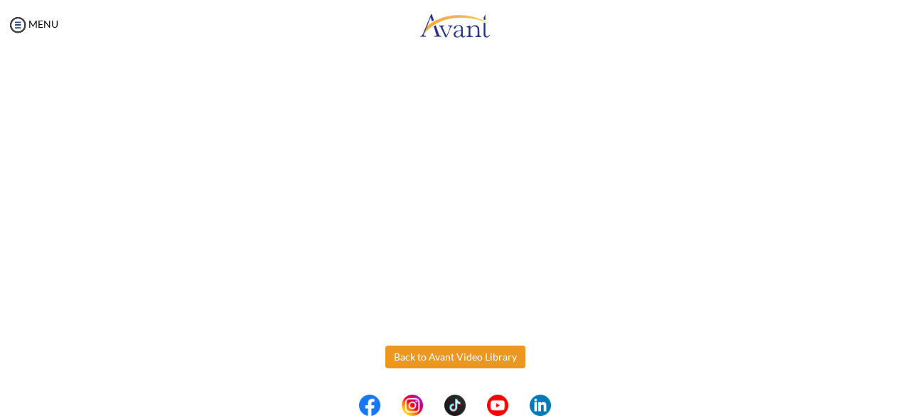
click at [509, 357] on button "Back to Avant Video Library" at bounding box center [455, 357] width 140 height 23
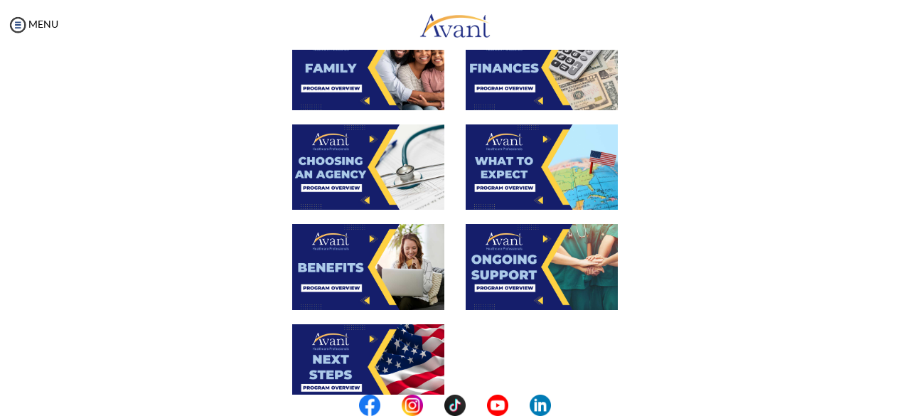
scroll to position [427, 0]
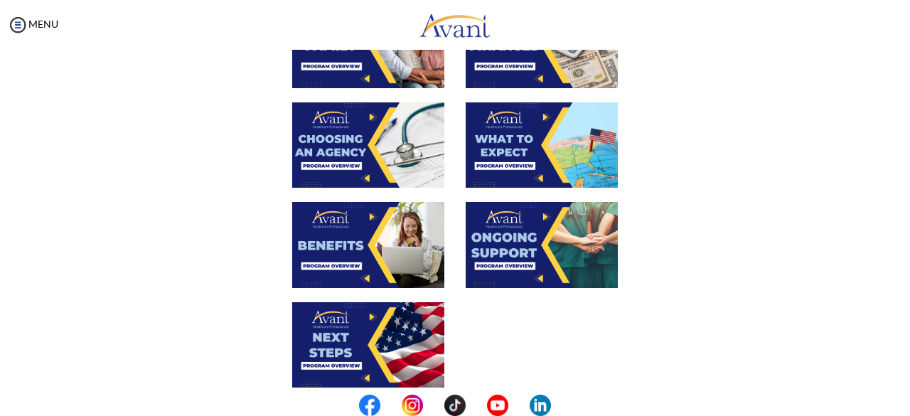
click at [347, 241] on img at bounding box center [368, 244] width 152 height 85
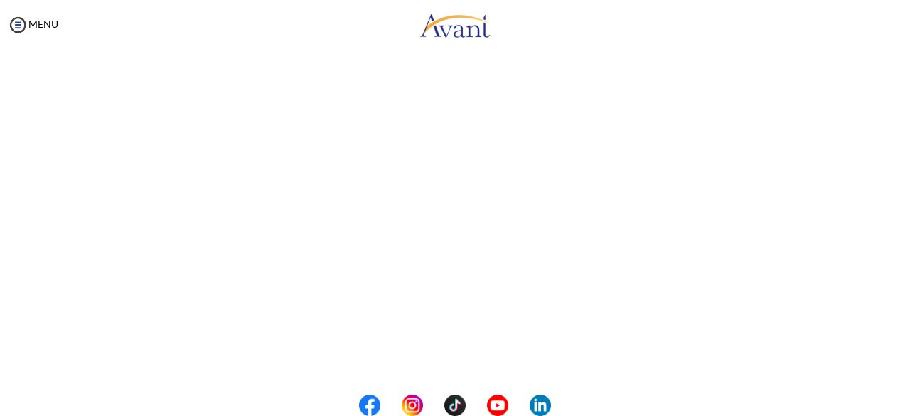
scroll to position [435, 0]
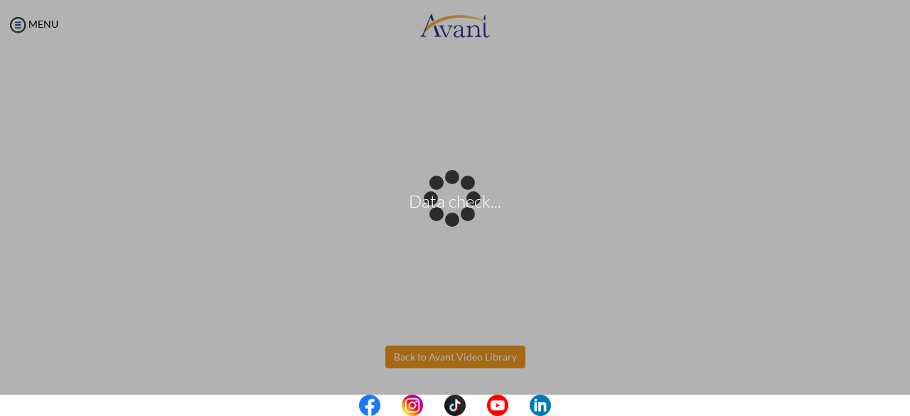
click at [462, 355] on body "Data check... Maintenance break. Please come back in 2 hours. MENU My Status Wh…" at bounding box center [455, 208] width 910 height 416
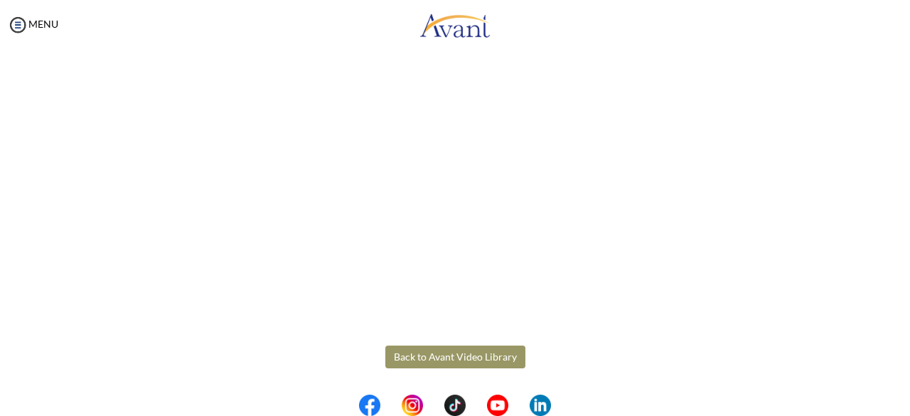
click at [476, 358] on button "Back to Avant Video Library" at bounding box center [455, 357] width 140 height 23
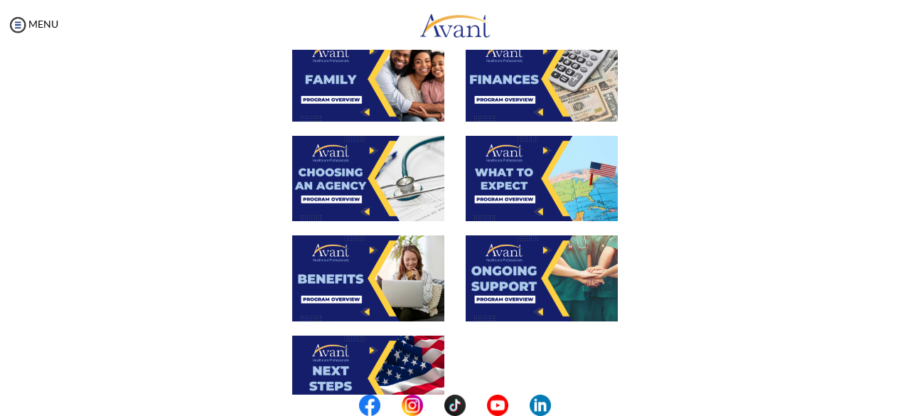
scroll to position [427, 0]
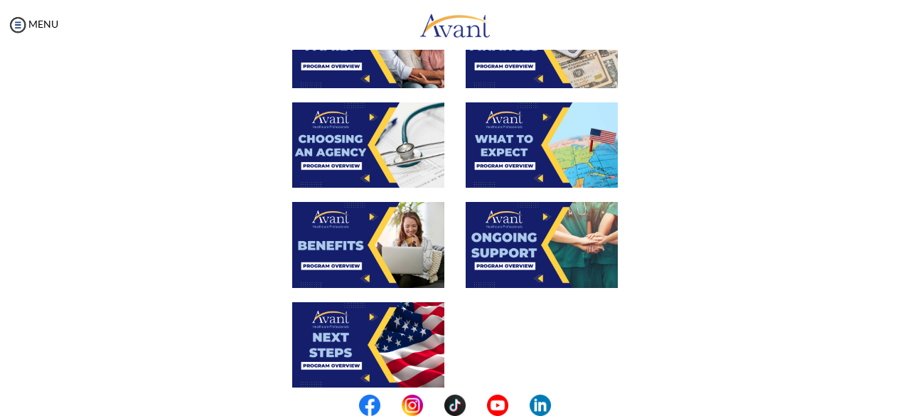
click at [560, 237] on img at bounding box center [542, 244] width 152 height 85
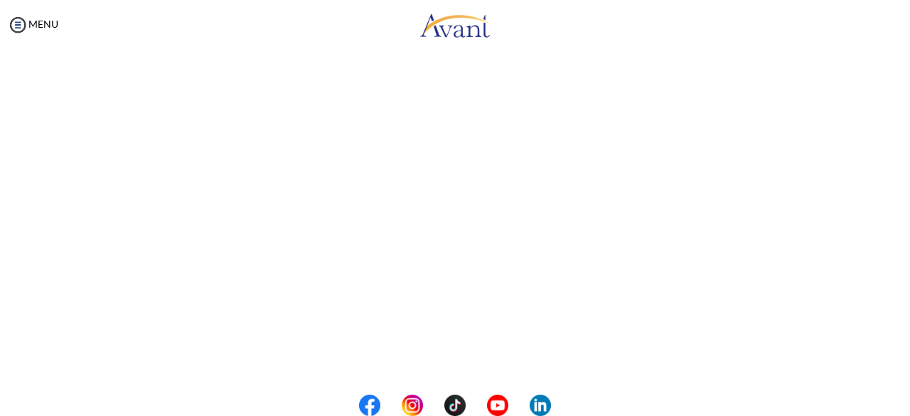
scroll to position [284, 0]
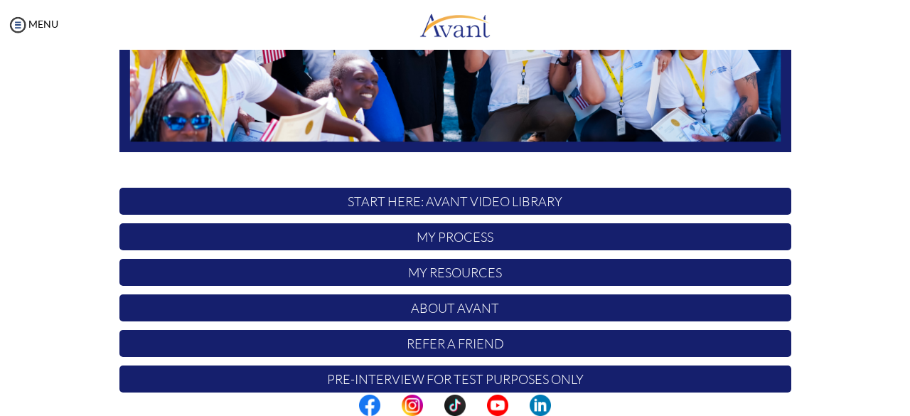
scroll to position [374, 0]
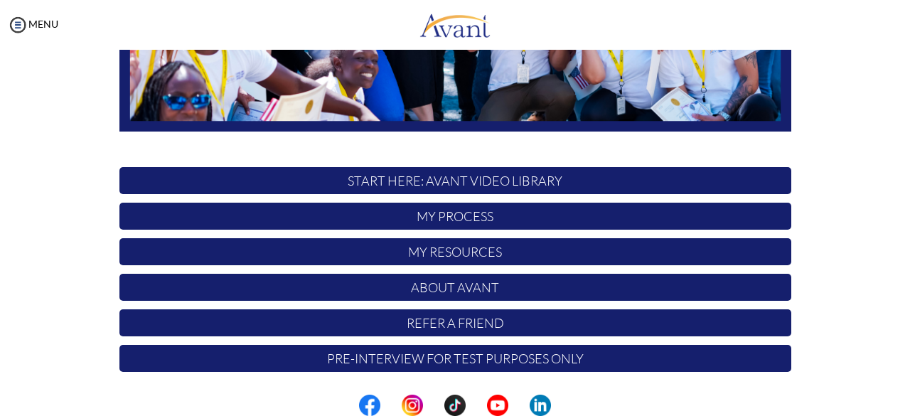
click at [527, 175] on p "START HERE: Avant Video Library" at bounding box center [455, 180] width 672 height 27
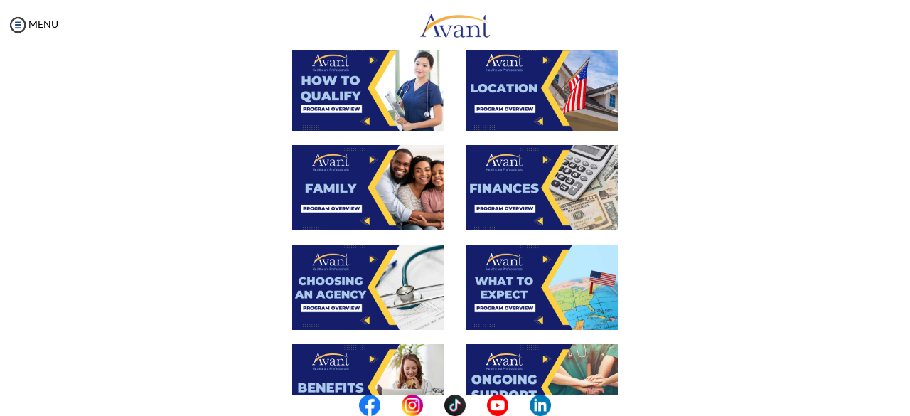
scroll to position [356, 0]
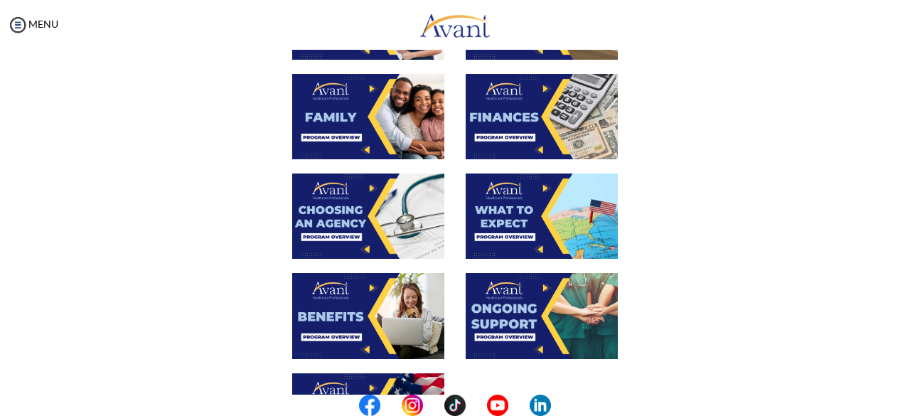
click at [528, 318] on img at bounding box center [542, 315] width 152 height 85
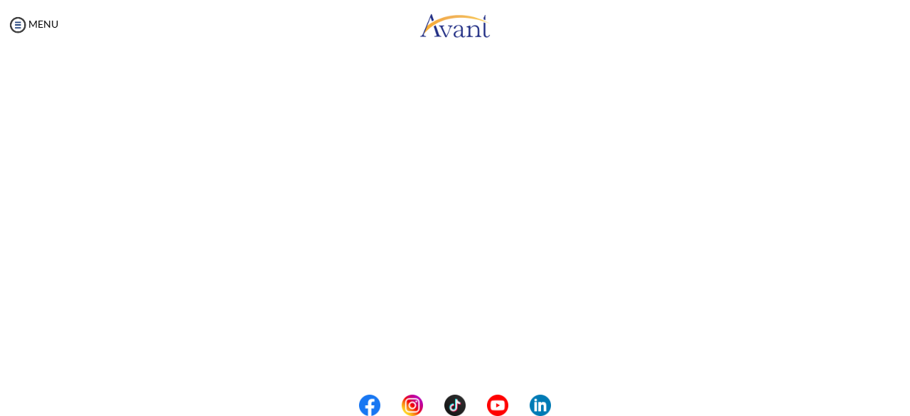
scroll to position [213, 0]
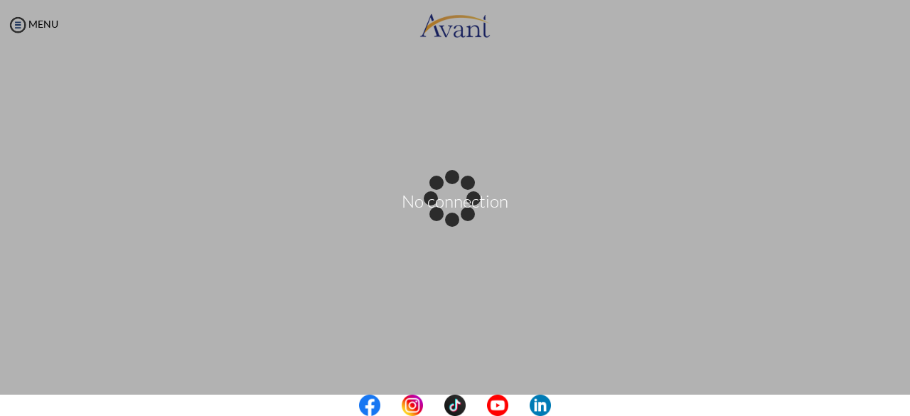
click at [455, 218] on div "No connection" at bounding box center [455, 208] width 20 height 20
click at [461, 218] on div "Data check..." at bounding box center [455, 208] width 20 height 20
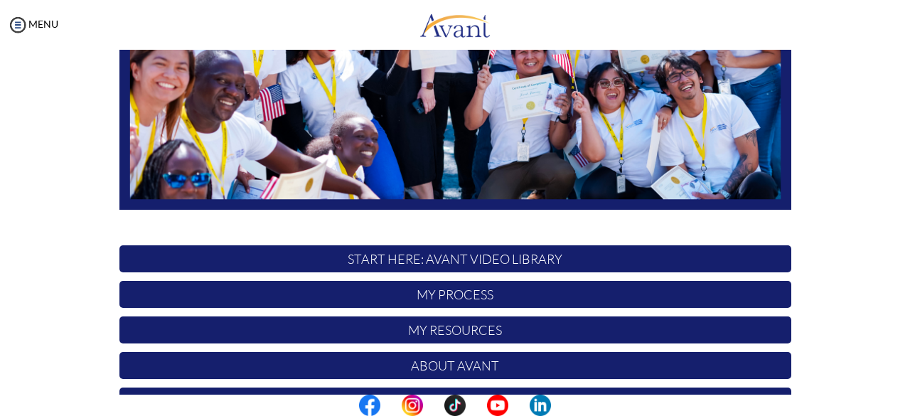
scroll to position [374, 0]
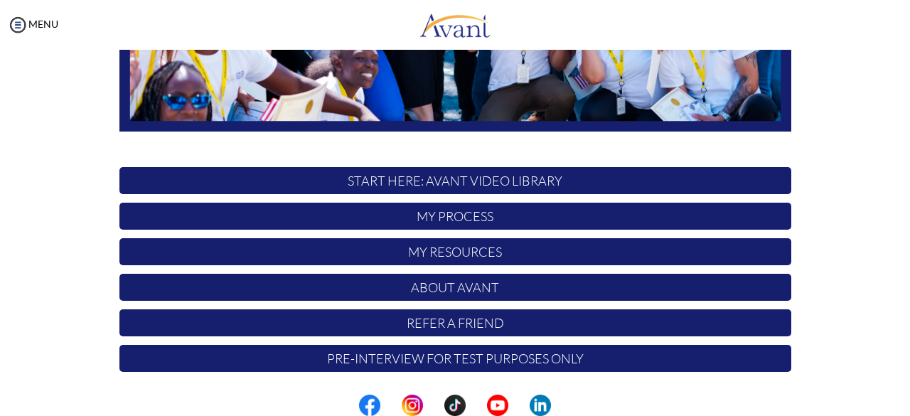
click at [555, 190] on p "START HERE: Avant Video Library" at bounding box center [455, 180] width 672 height 27
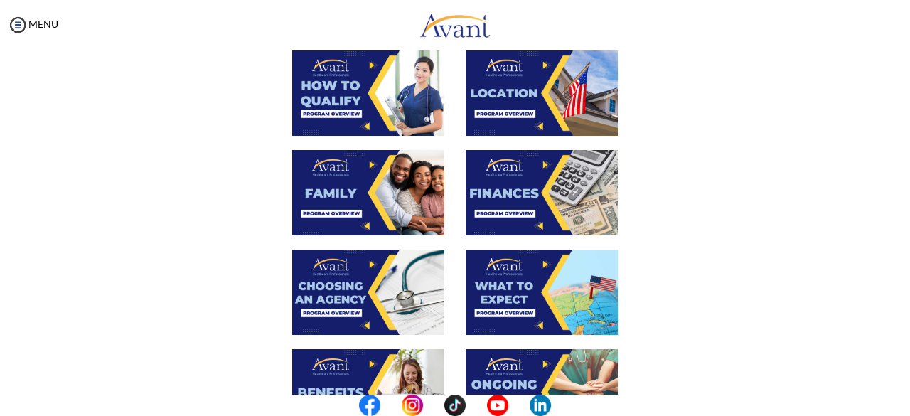
scroll to position [427, 0]
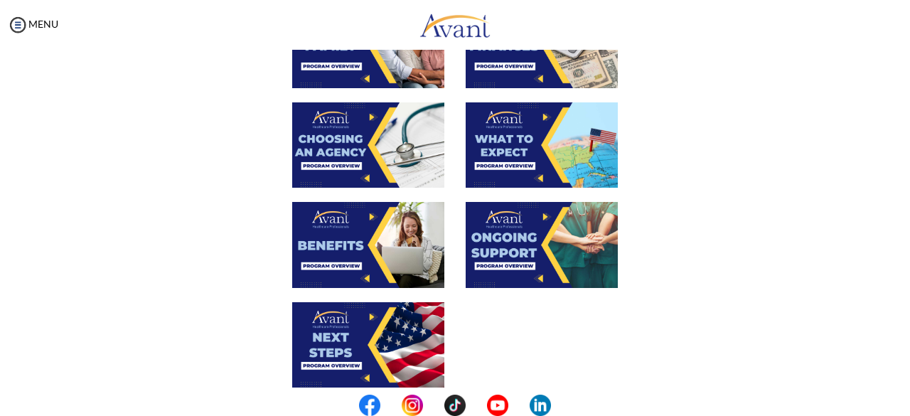
click at [532, 249] on img at bounding box center [542, 244] width 152 height 85
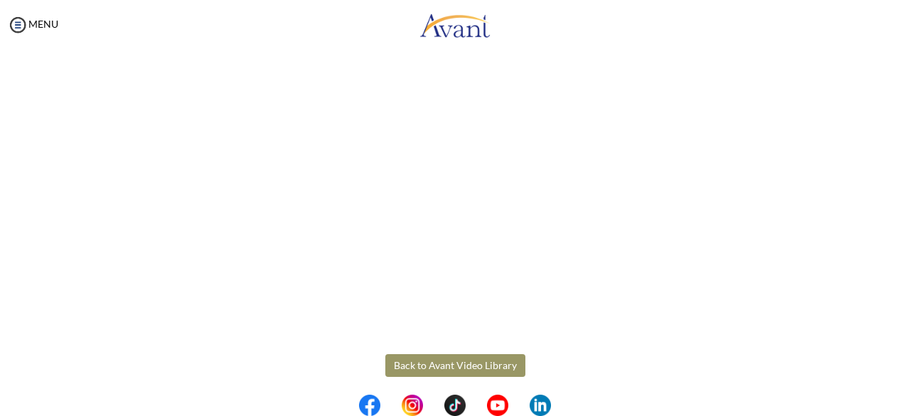
scroll to position [435, 0]
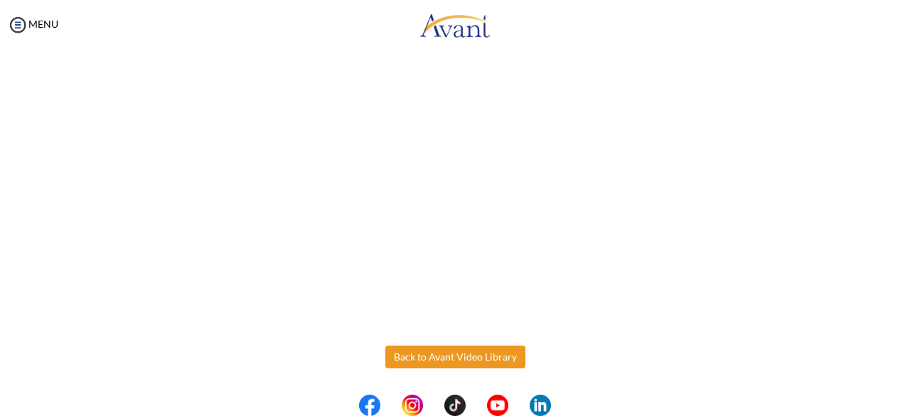
click at [511, 356] on body "Maintenance break. Please come back in 2 hours. MENU My Status What is the next…" at bounding box center [455, 208] width 910 height 416
click at [455, 360] on button "Back to Avant Video Library" at bounding box center [455, 357] width 140 height 23
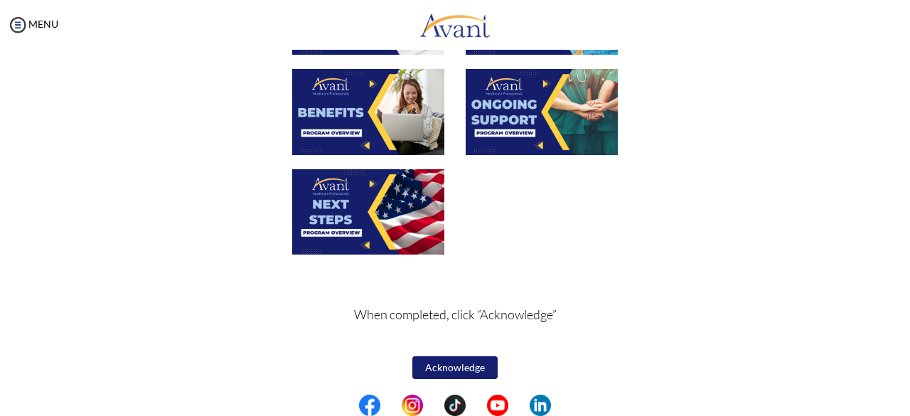
scroll to position [561, 0]
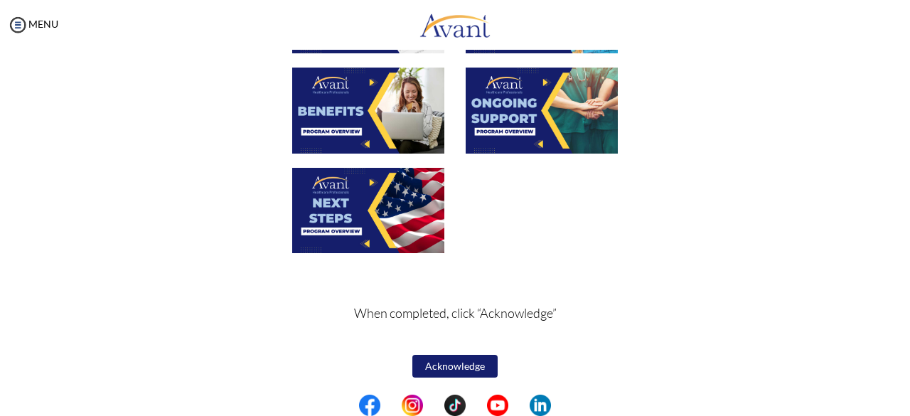
click at [373, 213] on img at bounding box center [368, 210] width 152 height 85
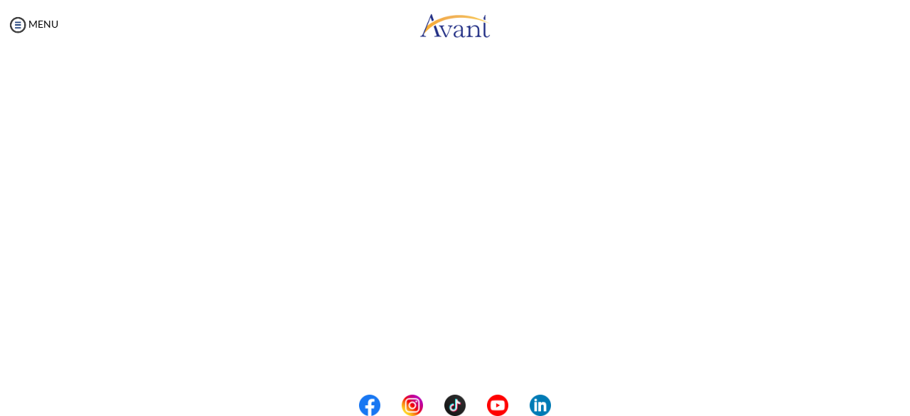
scroll to position [435, 0]
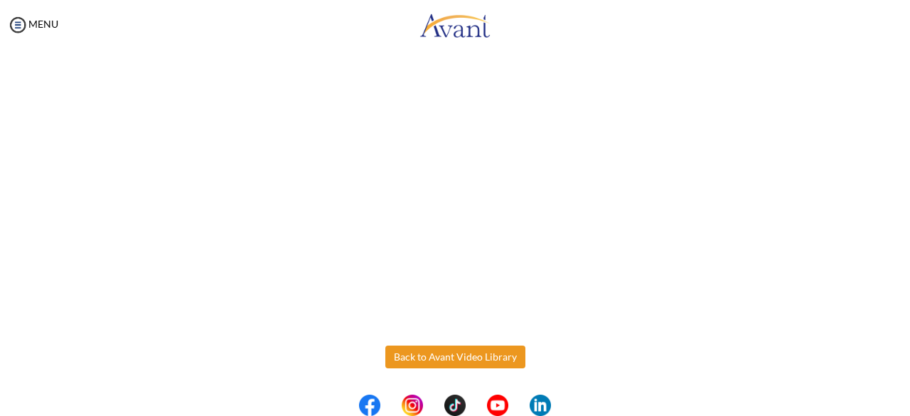
click at [479, 358] on body "Maintenance break. Please come back in 2 hours. MENU My Status What is the next…" at bounding box center [455, 208] width 910 height 416
click at [415, 349] on button "Back to Avant Video Library" at bounding box center [455, 357] width 140 height 23
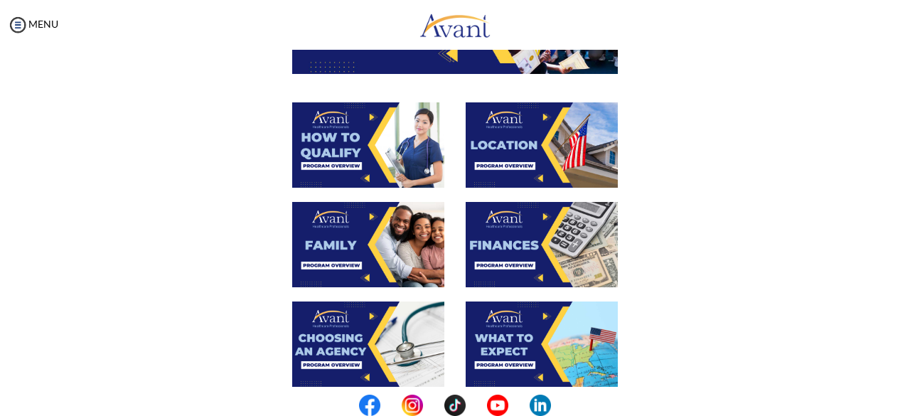
scroll to position [206, 0]
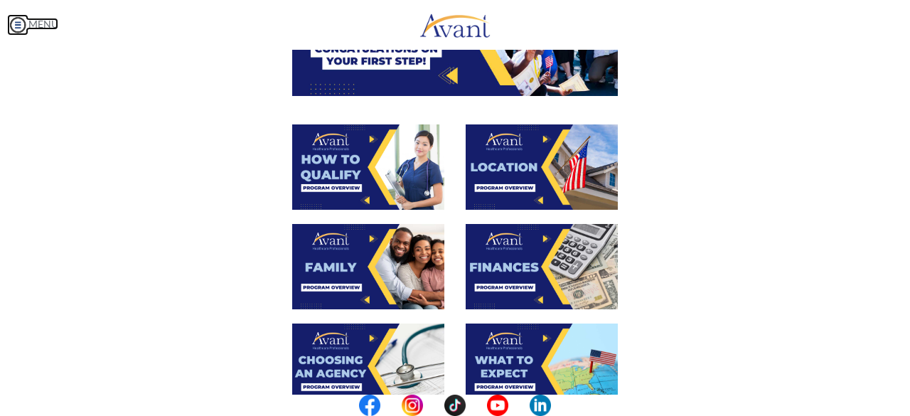
click at [38, 23] on link "MENU" at bounding box center [32, 24] width 51 height 12
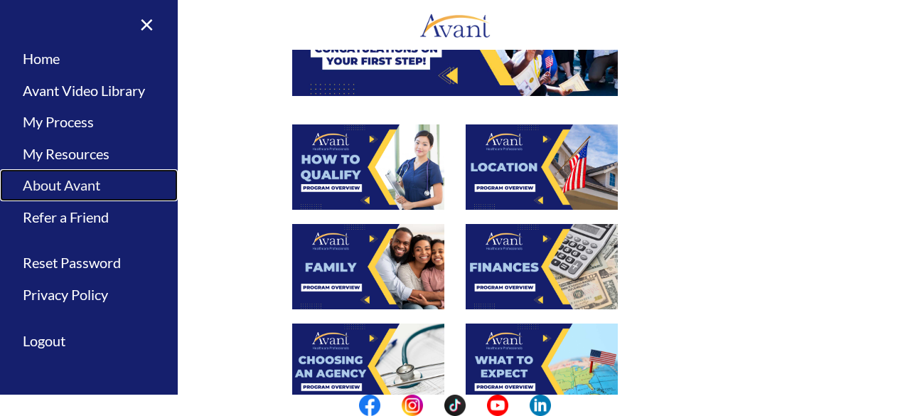
click at [81, 182] on link "About Avant" at bounding box center [89, 185] width 178 height 32
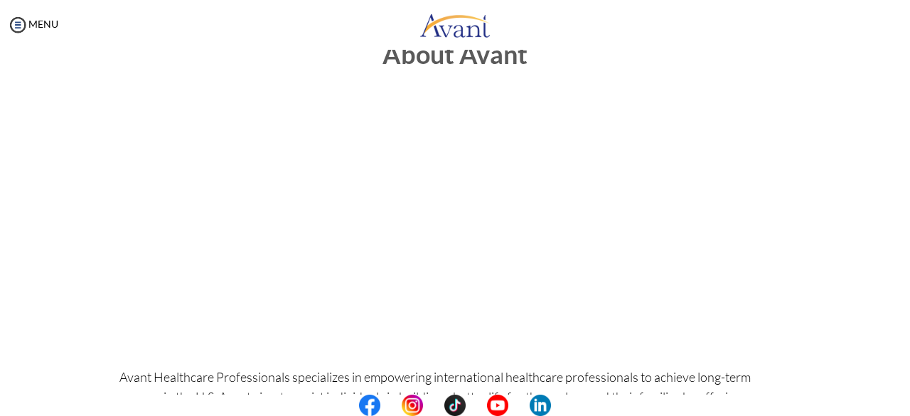
scroll to position [0, 0]
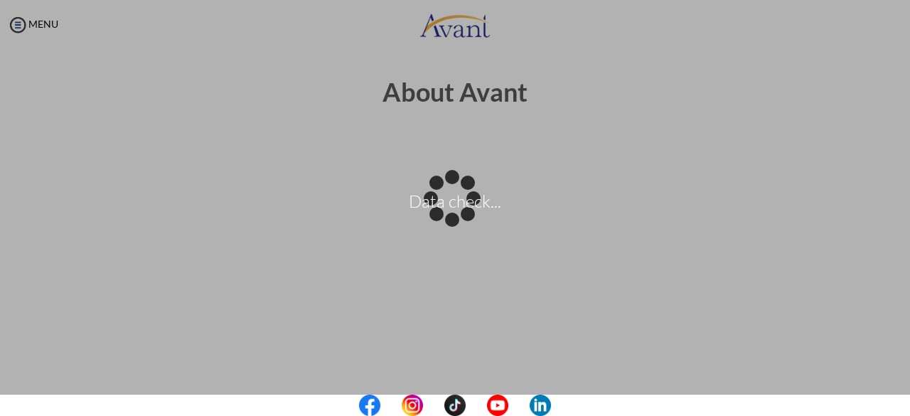
click at [48, 32] on body "Data check... Maintenance break. Please come back in 2 hours. MENU My Status Wh…" at bounding box center [455, 208] width 910 height 416
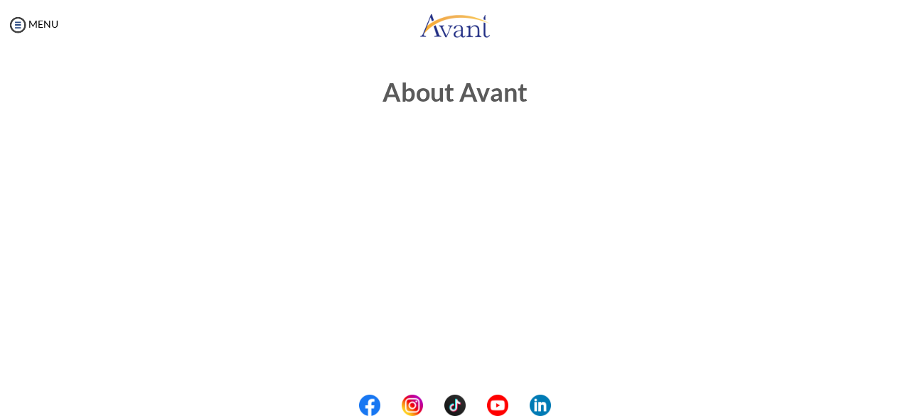
click at [40, 31] on div "MENU" at bounding box center [29, 208] width 58 height 416
click at [40, 21] on link "MENU" at bounding box center [32, 24] width 51 height 12
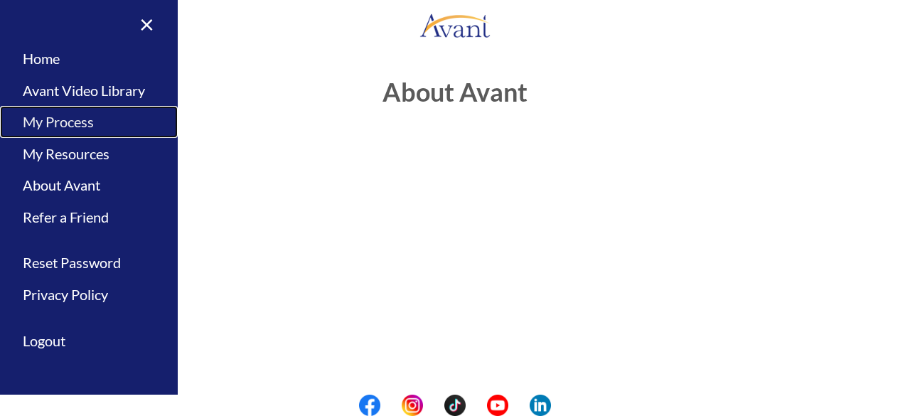
click at [84, 122] on link "My Process" at bounding box center [89, 122] width 178 height 32
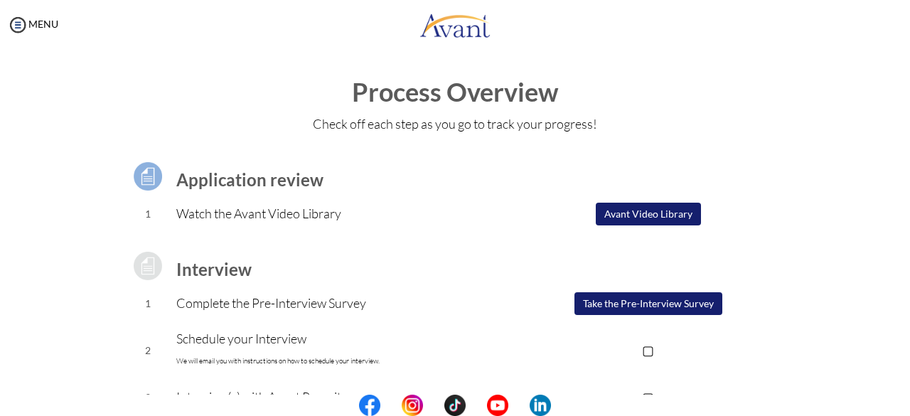
click at [662, 307] on button "Take the Pre-Interview Survey" at bounding box center [649, 303] width 148 height 23
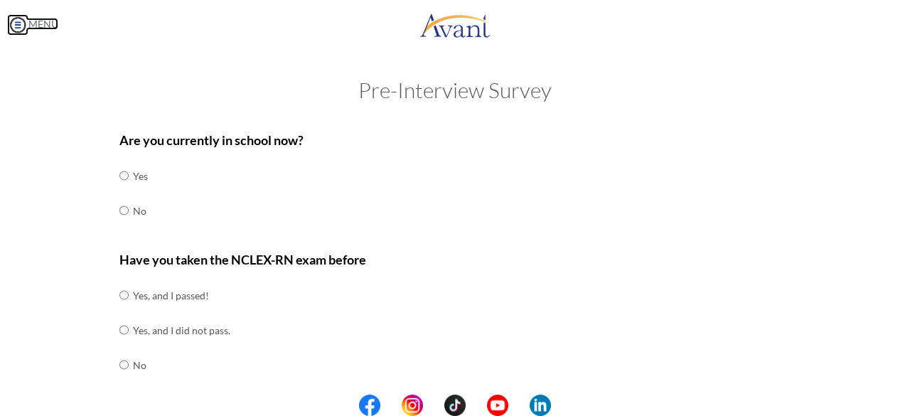
click at [40, 23] on link "MENU" at bounding box center [32, 24] width 51 height 12
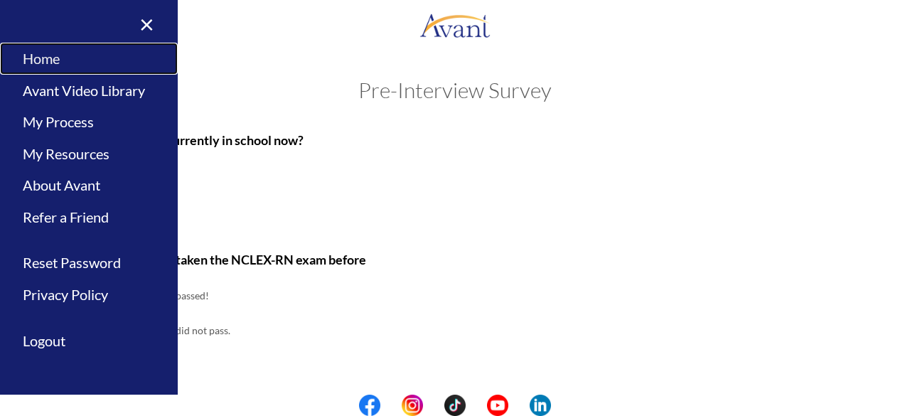
click at [59, 59] on link "Home" at bounding box center [89, 59] width 178 height 32
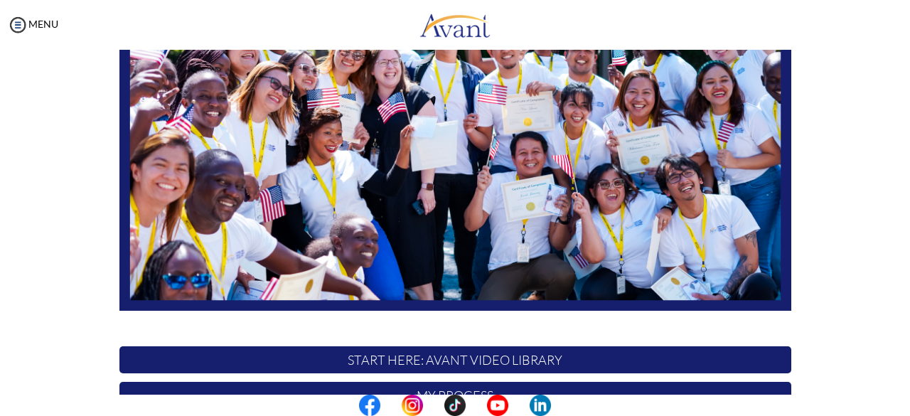
scroll to position [374, 0]
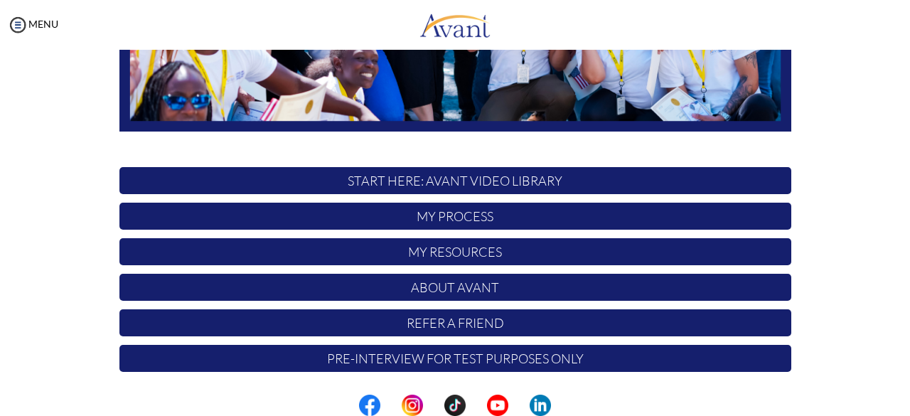
click at [559, 359] on p "Pre-Interview for test purposes only" at bounding box center [455, 358] width 672 height 27
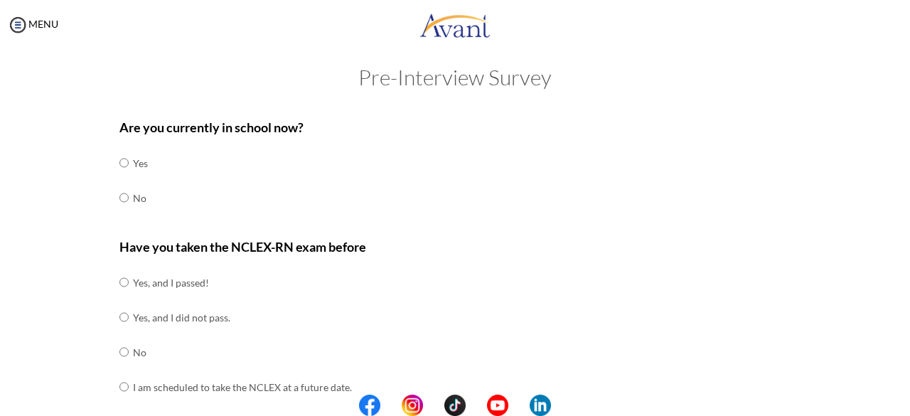
scroll to position [0, 0]
